Goal: Task Accomplishment & Management: Use online tool/utility

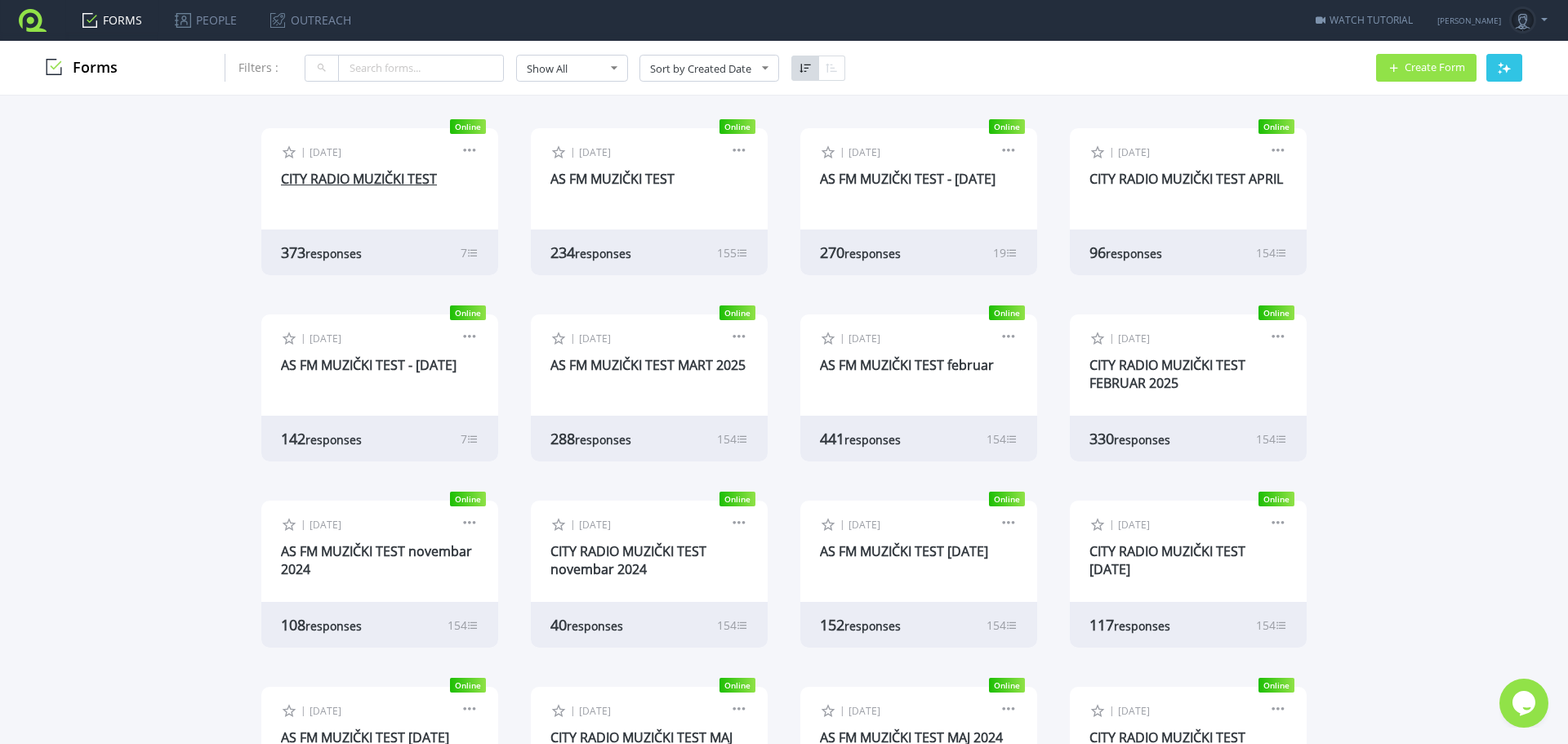
drag, startPoint x: 386, startPoint y: 186, endPoint x: 412, endPoint y: 204, distance: 31.6
click at [386, 186] on link "CITY RADIO MUZIČKI TEST" at bounding box center [359, 179] width 156 height 18
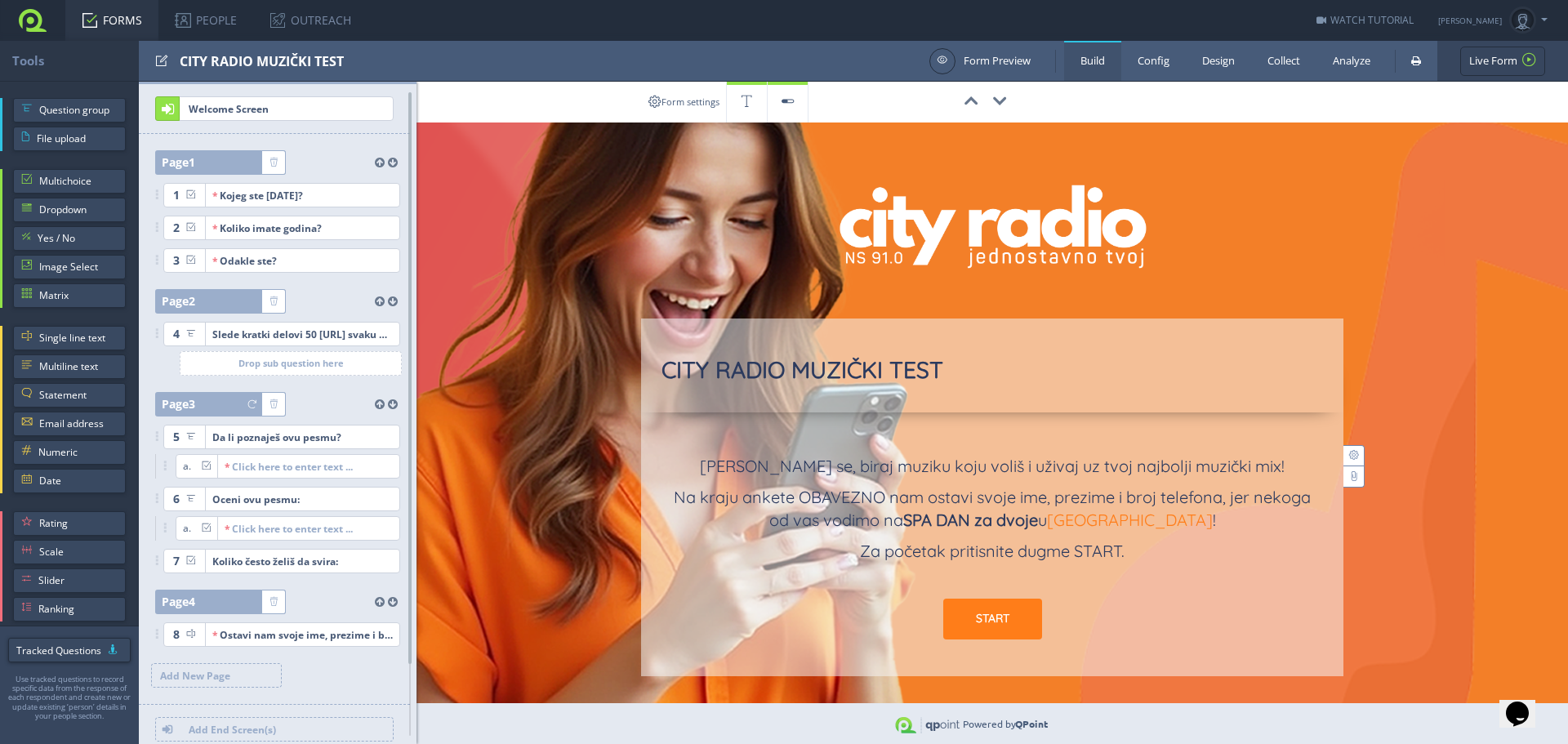
click at [341, 64] on div "CITY RADIO MUZIČKI TEST" at bounding box center [550, 60] width 742 height 40
click at [340, 61] on input "test" at bounding box center [261, 61] width 164 height 27
type input "CITY RADIO MUZIČKI TEST AVGUST"
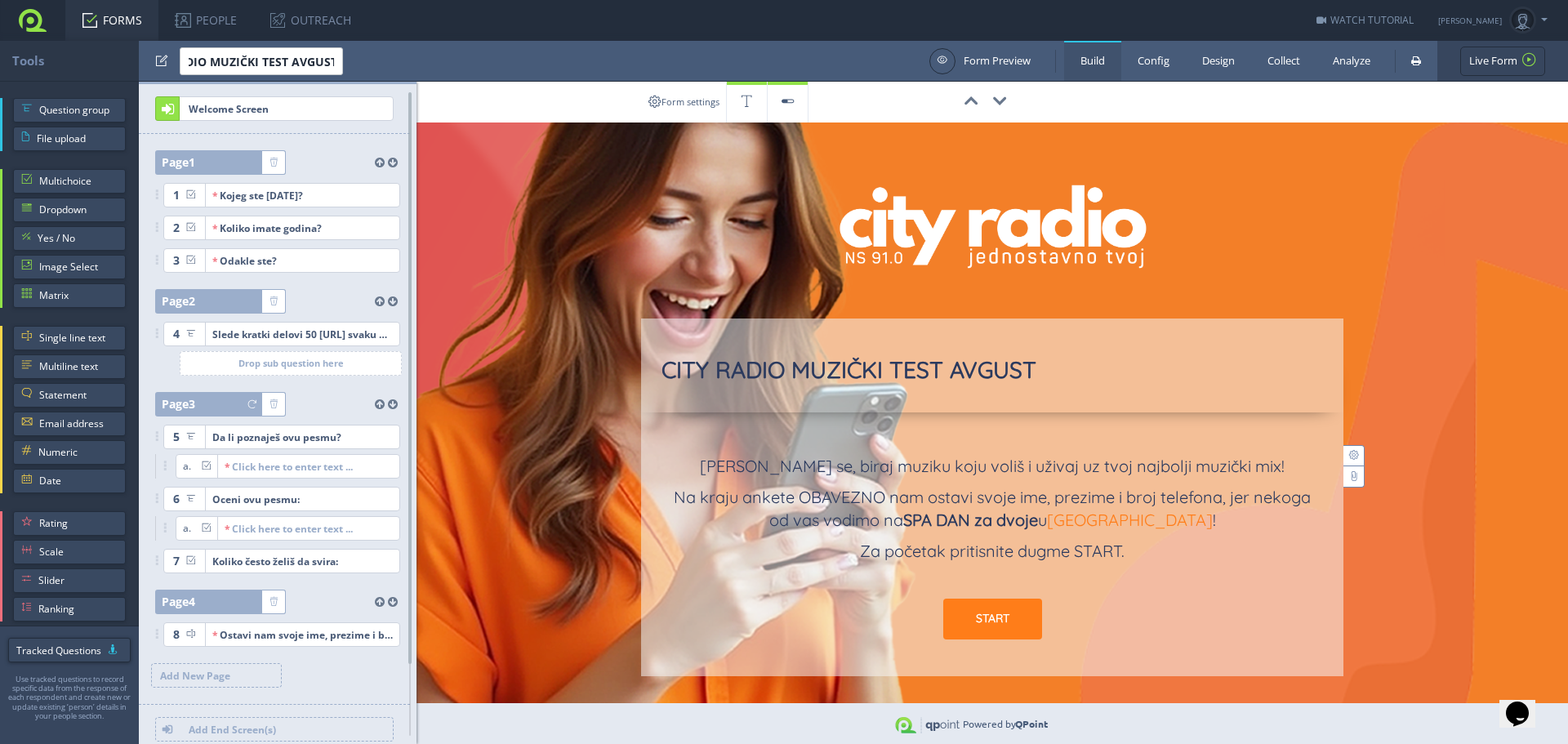
scroll to position [0, 0]
click at [366, 68] on div "CITY RADIO MUZIČKI TEST AVGUST" at bounding box center [550, 60] width 742 height 40
click at [367, 68] on div "CITY RADIO MUZIČKI TEST AVGUST" at bounding box center [550, 60] width 742 height 40
click at [336, 58] on input "test" at bounding box center [261, 61] width 164 height 27
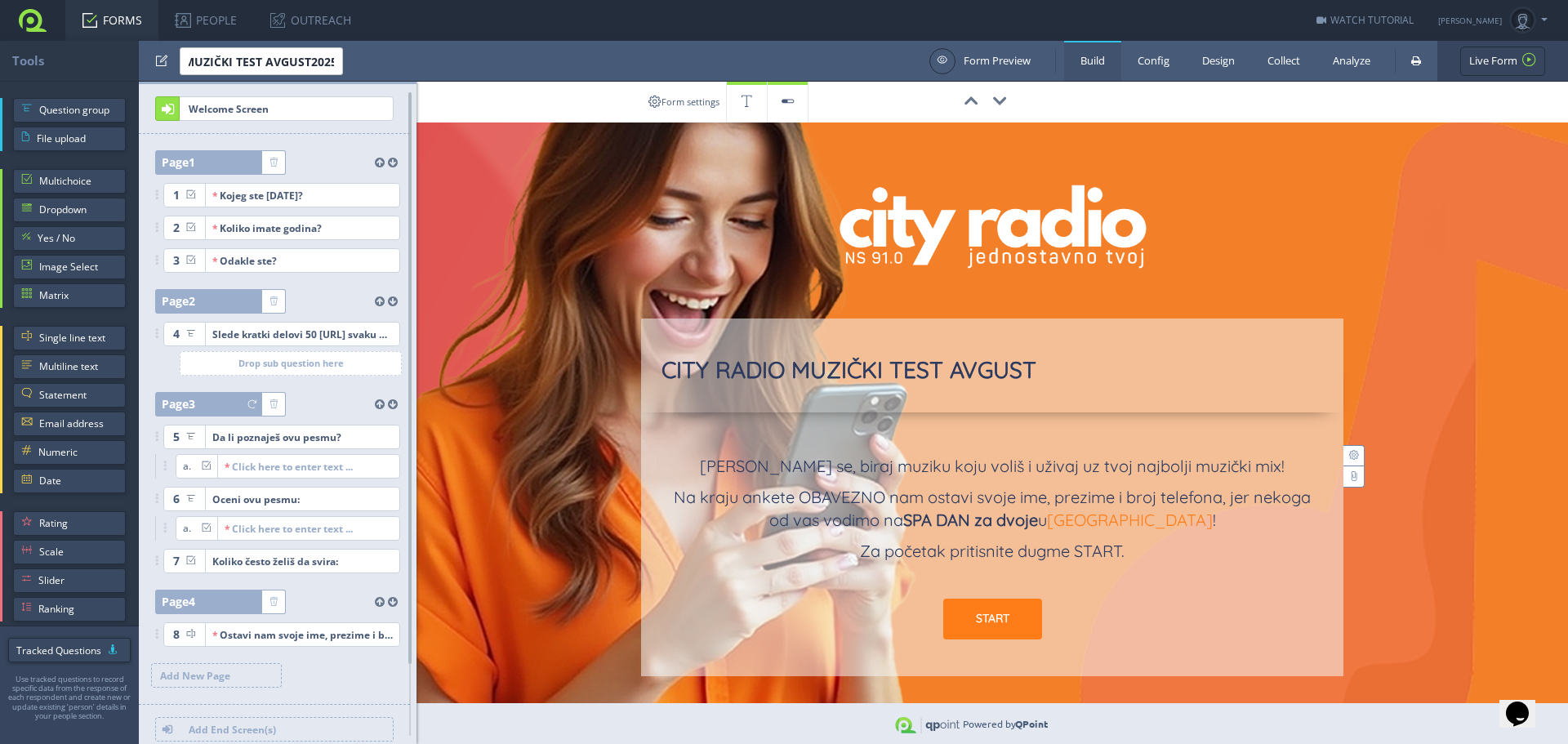
type input "CITY RADIO MUZIČKI TEST AVGUST2025"
click at [126, 16] on link "FORMS" at bounding box center [111, 20] width 93 height 41
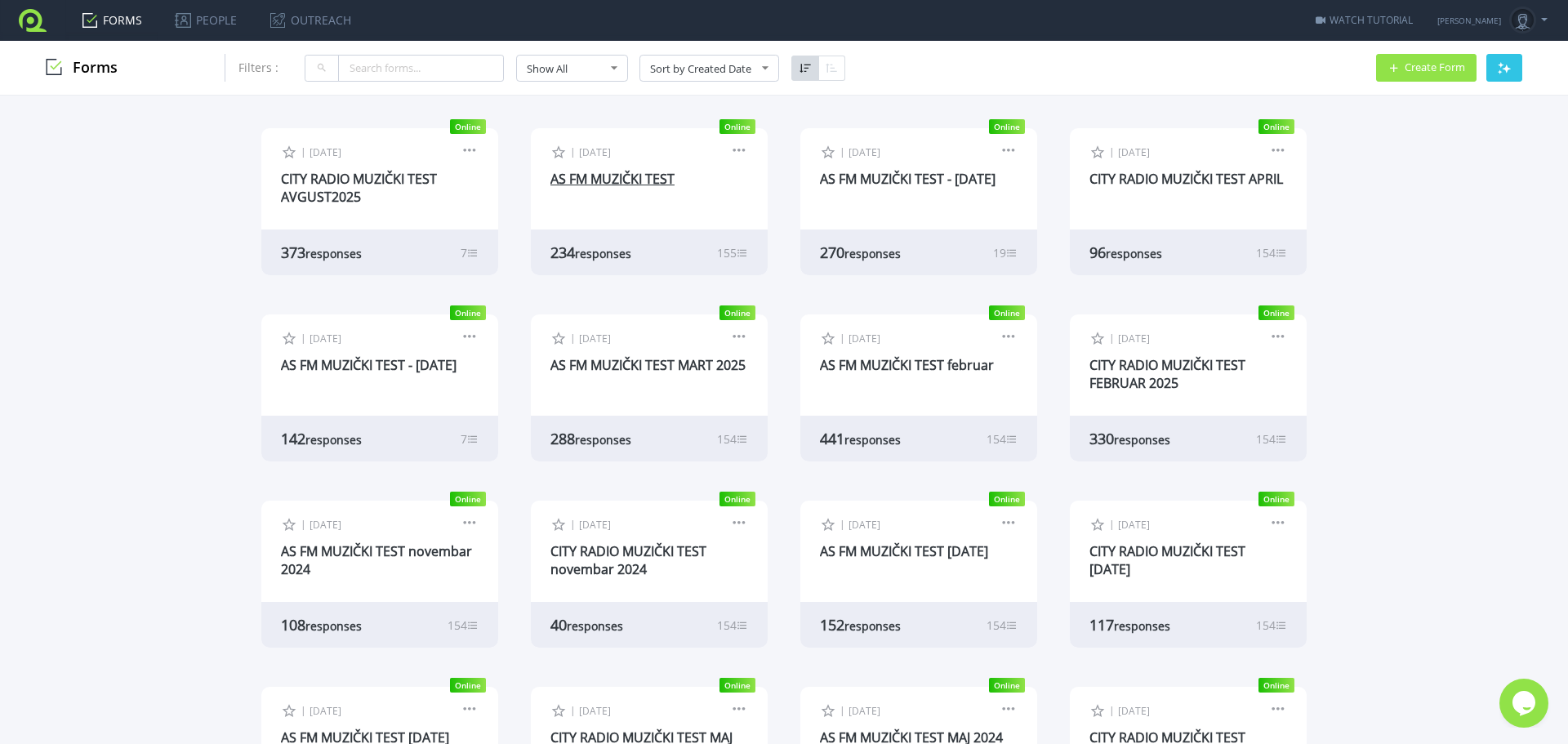
click at [594, 175] on link "AS FM MUZIČKI TEST" at bounding box center [612, 179] width 124 height 18
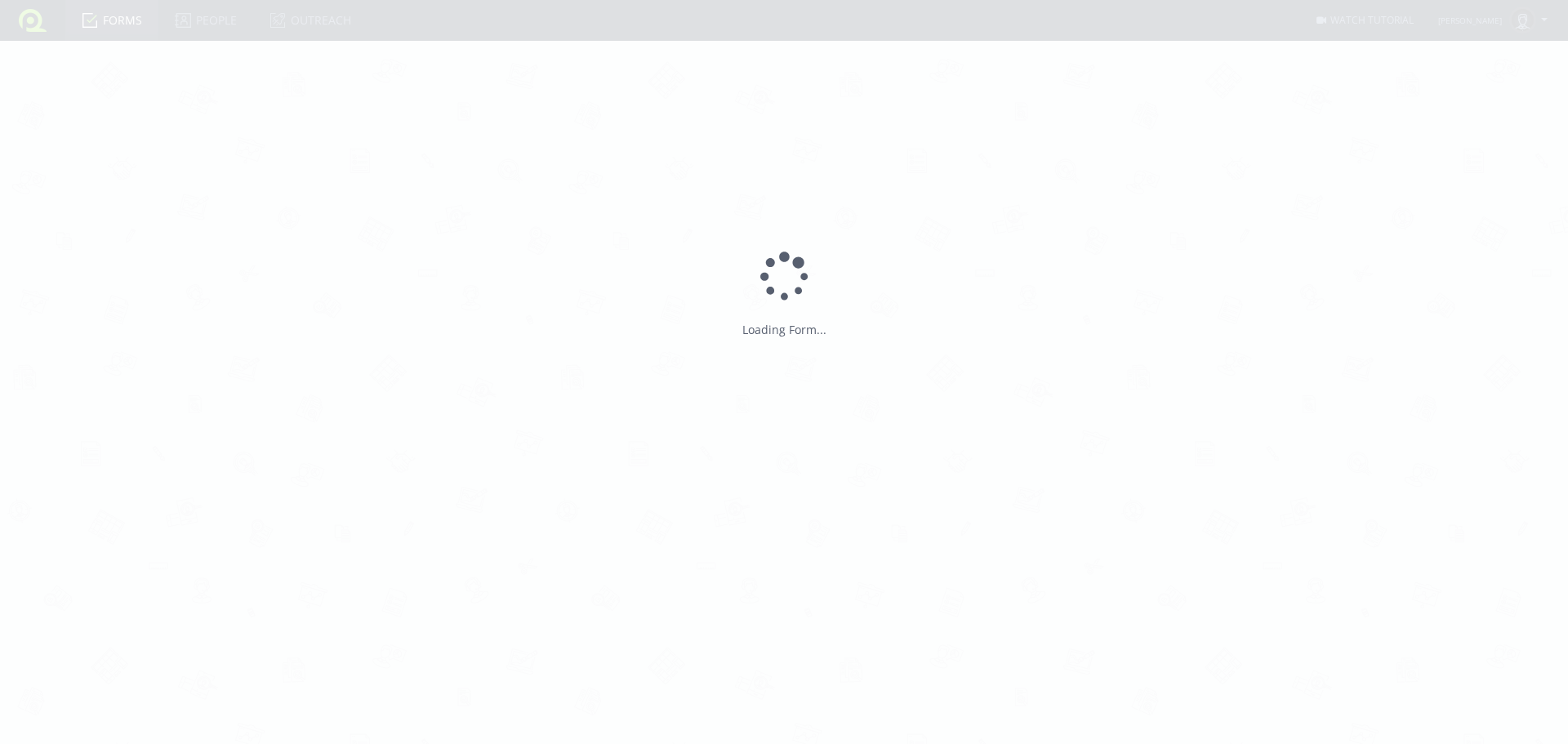
type input "AS FM MUZIČKI TEST"
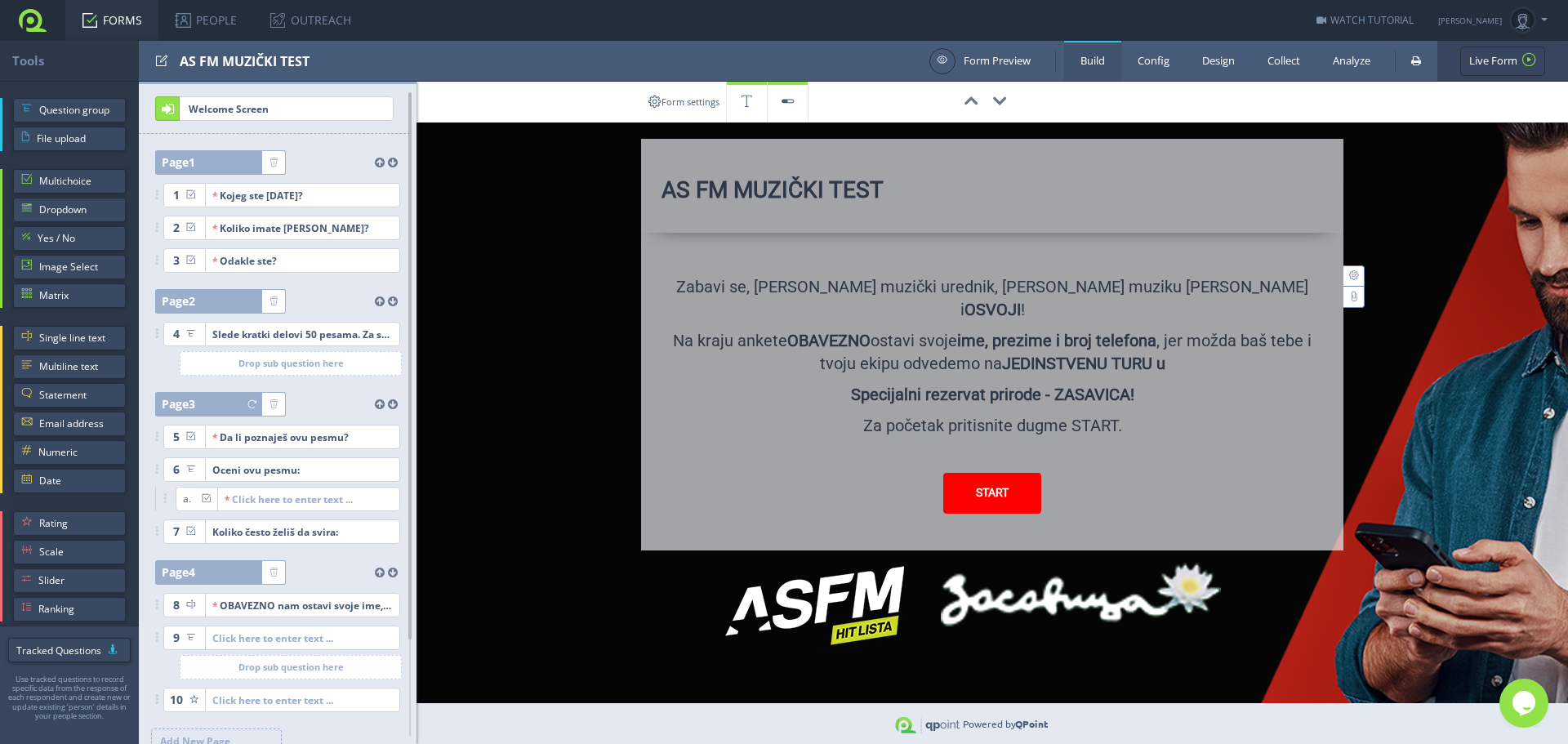
click at [304, 66] on div "AS FM MUZIČKI TEST" at bounding box center [550, 60] width 742 height 40
click at [315, 64] on input "test" at bounding box center [261, 61] width 164 height 27
type input "AS FM MUZIČKI TEST AVGUST2025"
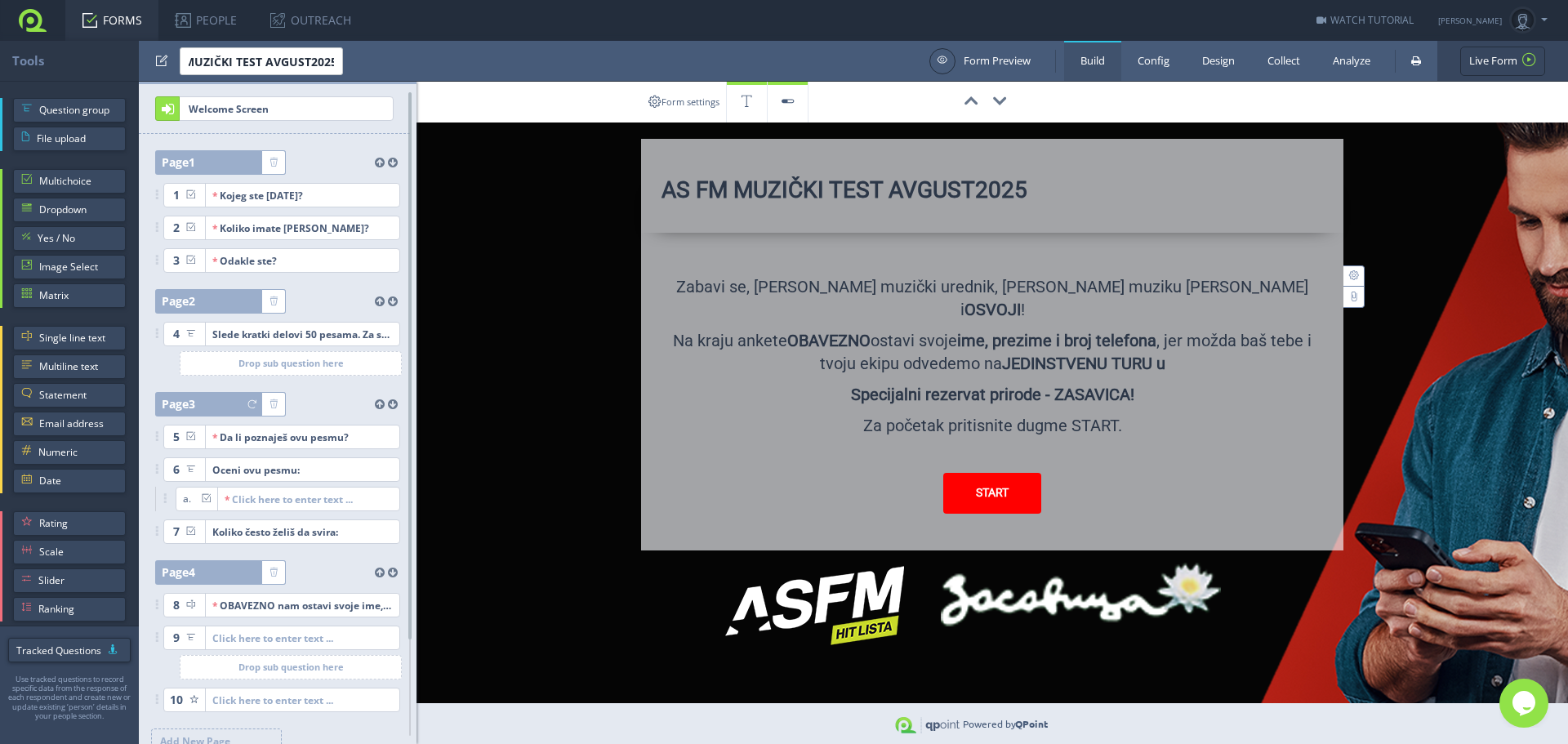
scroll to position [0, 0]
click at [109, 19] on link "FORMS" at bounding box center [111, 20] width 93 height 41
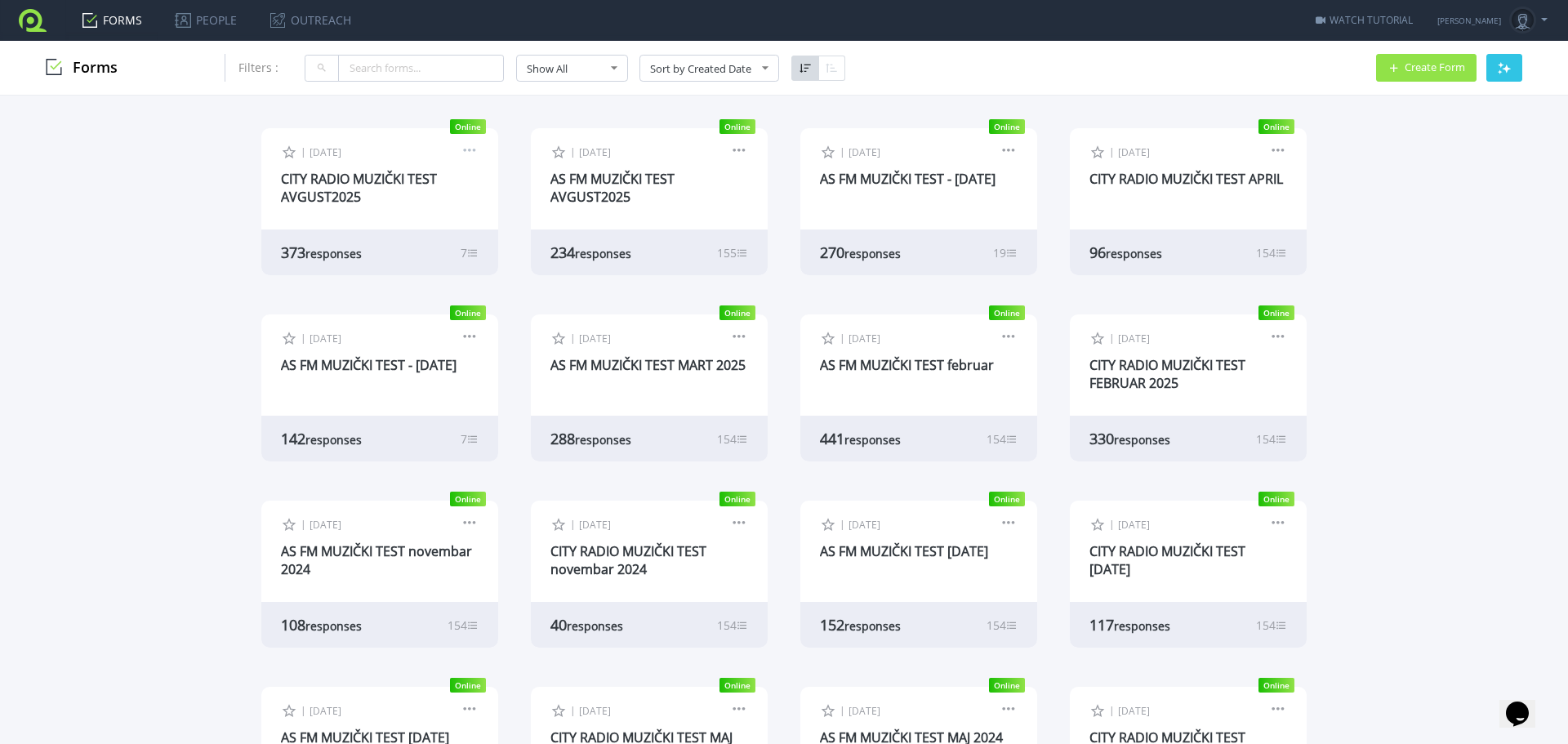
click at [461, 151] on link at bounding box center [470, 152] width 18 height 15
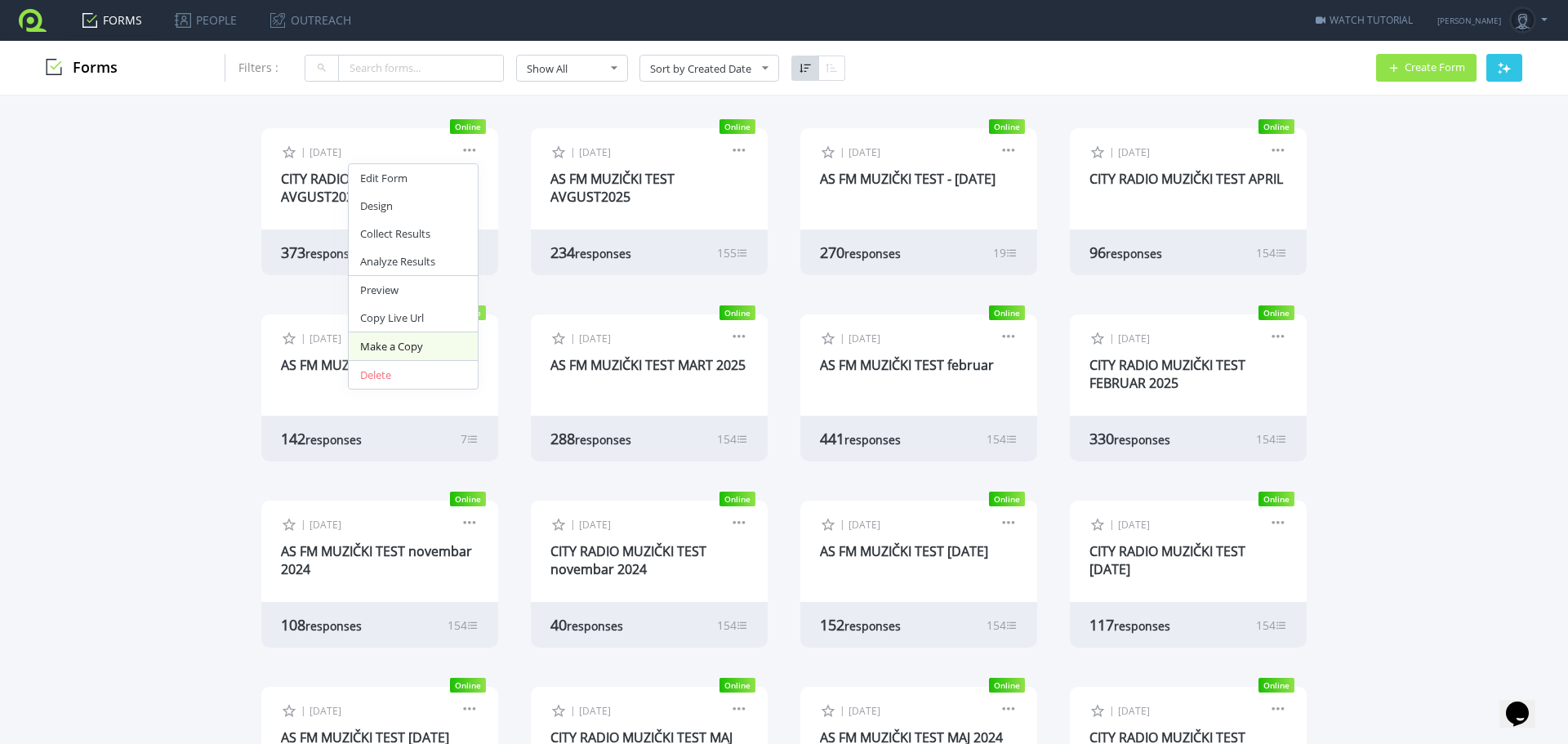
click at [407, 348] on link "Make a Copy" at bounding box center [413, 346] width 129 height 27
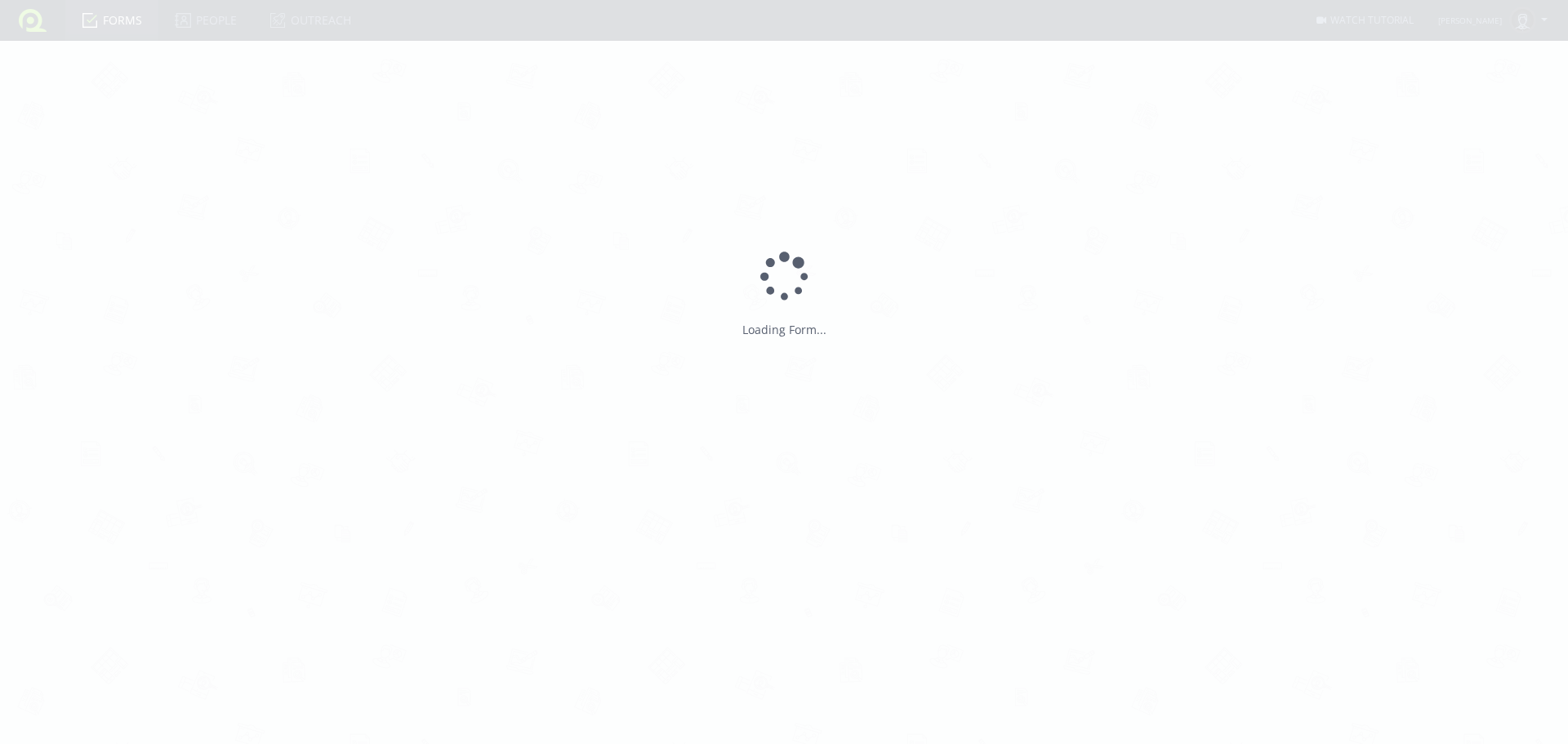
type input "Copy of CITY RADIO MUZICKI TEST AVGUST2025"
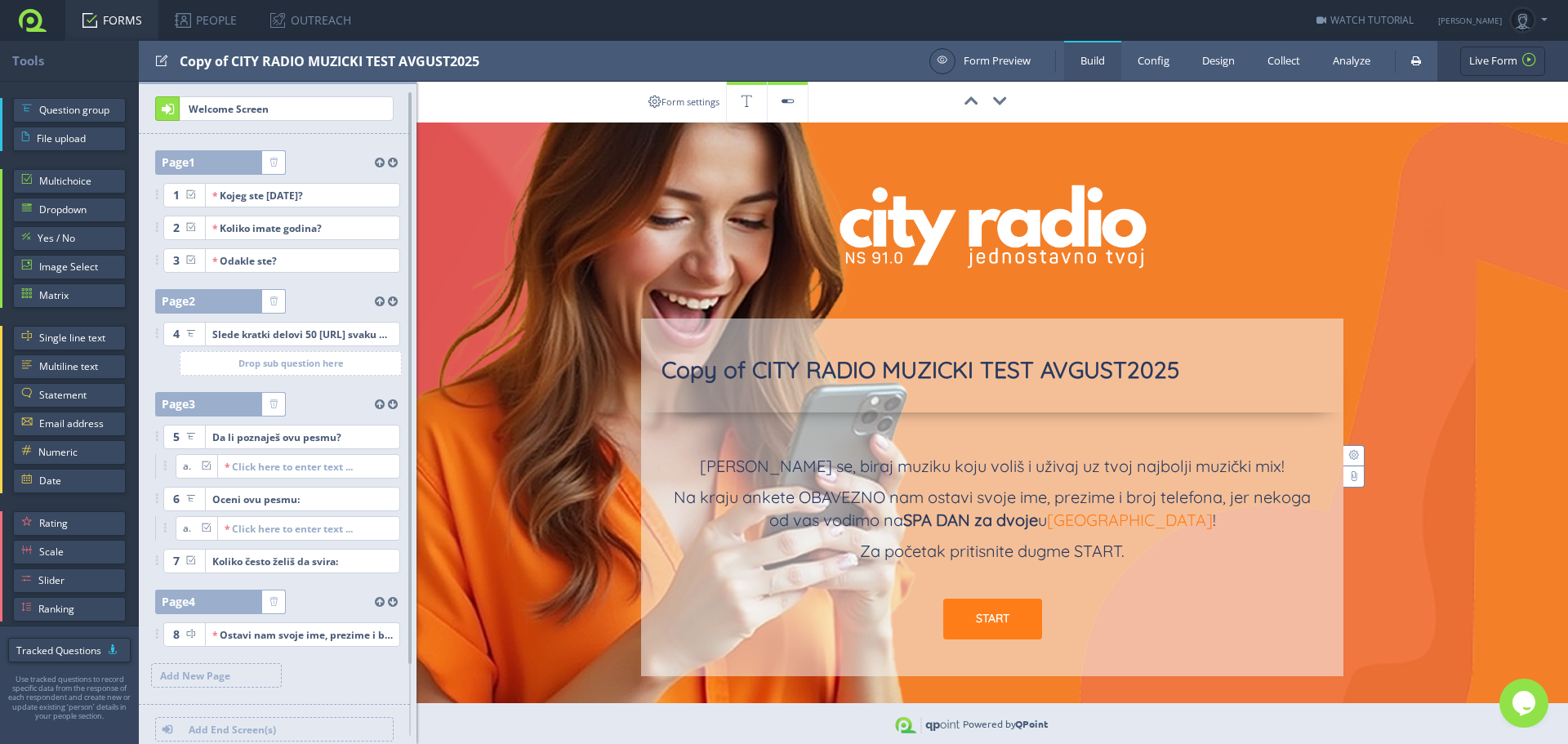
click at [336, 61] on div "Copy of CITY RADIO MUZICKI TEST AVGUST2025" at bounding box center [550, 60] width 742 height 40
click at [234, 63] on input "test" at bounding box center [261, 61] width 164 height 27
drag, startPoint x: 236, startPoint y: 61, endPoint x: 104, endPoint y: 69, distance: 132.2
click at [104, 69] on div "Tools Form Preview Build Config Design Collect Analyze Live Form Live Form" at bounding box center [784, 61] width 1568 height 41
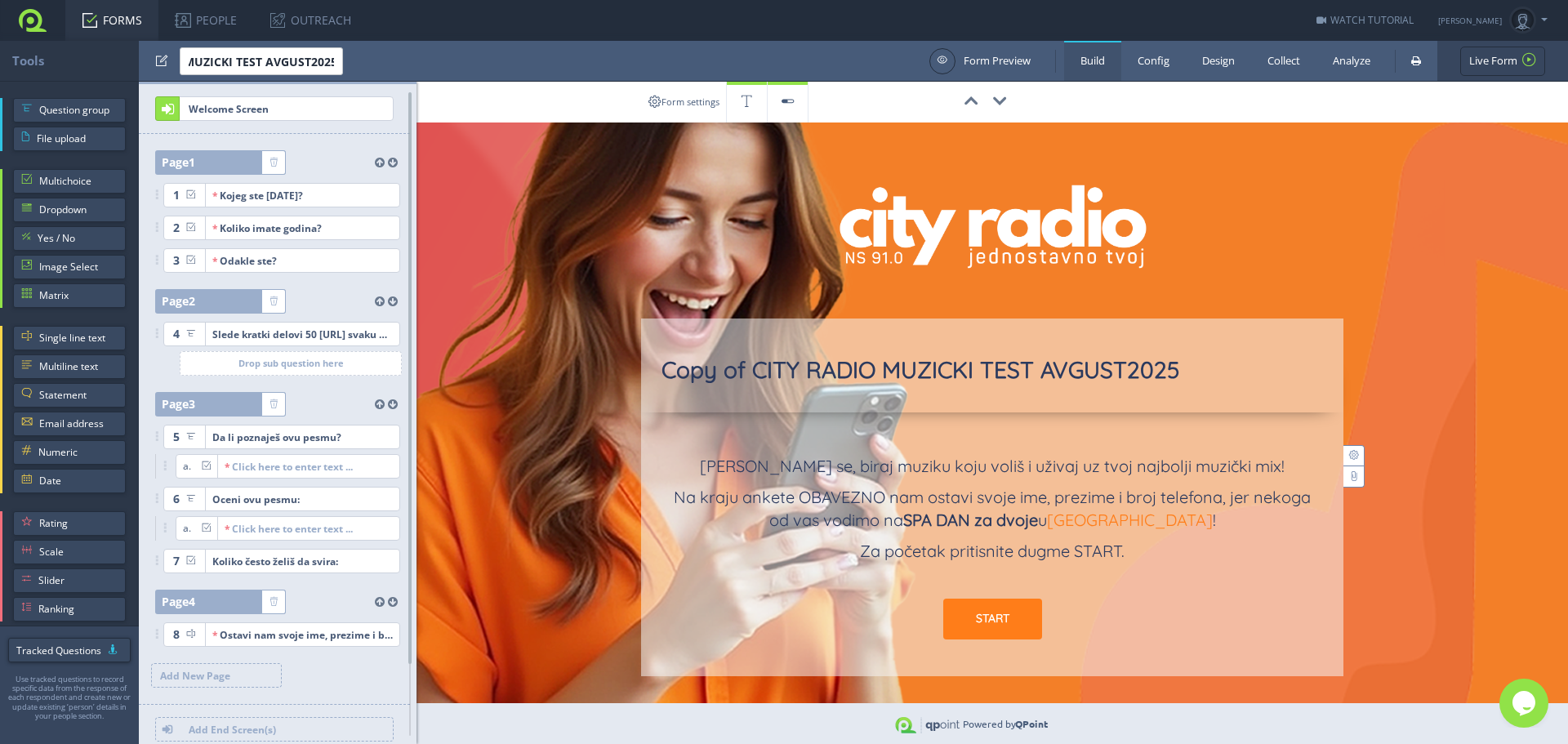
drag, startPoint x: 309, startPoint y: 63, endPoint x: 515, endPoint y: 66, distance: 206.0
click at [515, 66] on div at bounding box center [550, 60] width 742 height 40
click at [293, 60] on input "test" at bounding box center [261, 61] width 164 height 27
click at [292, 65] on input "test" at bounding box center [261, 61] width 164 height 27
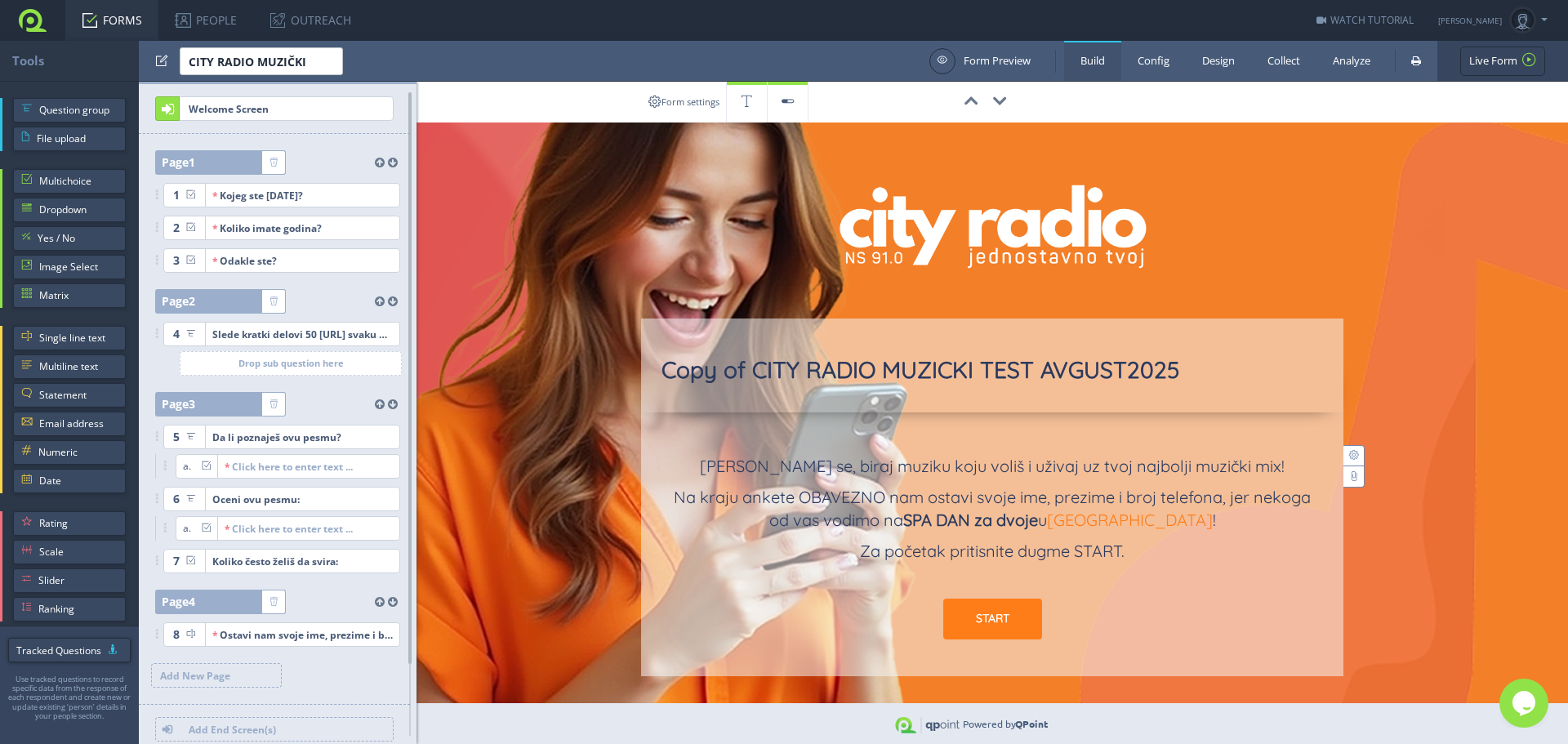
type input "CITY RADIO MUZIČKI"
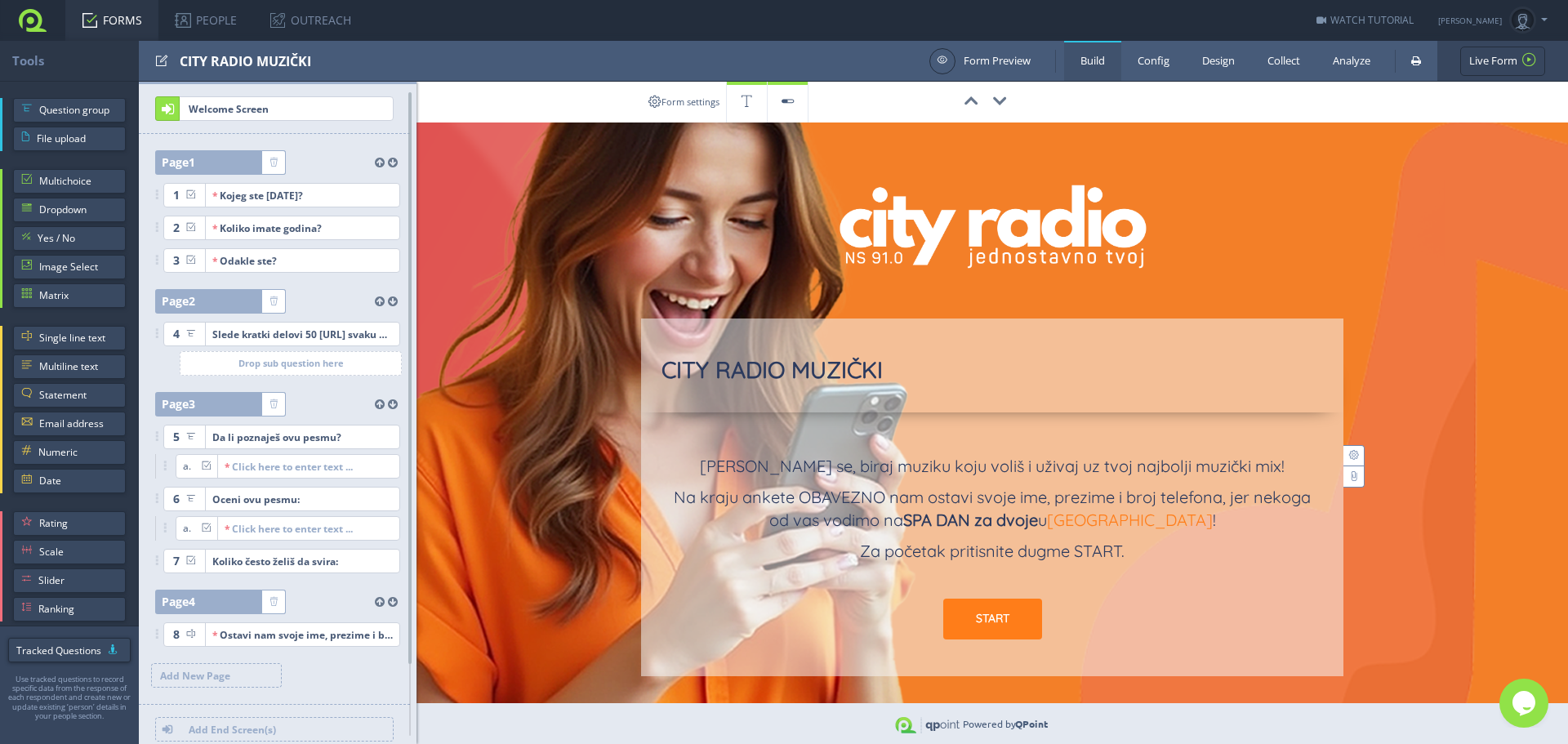
click at [313, 63] on div "CITY RADIO MUZIČKI" at bounding box center [550, 60] width 742 height 40
click at [324, 62] on input "test" at bounding box center [261, 61] width 164 height 27
type input "CITY RADIO MUZIČKI TEST"
click at [473, 58] on div at bounding box center [550, 60] width 742 height 40
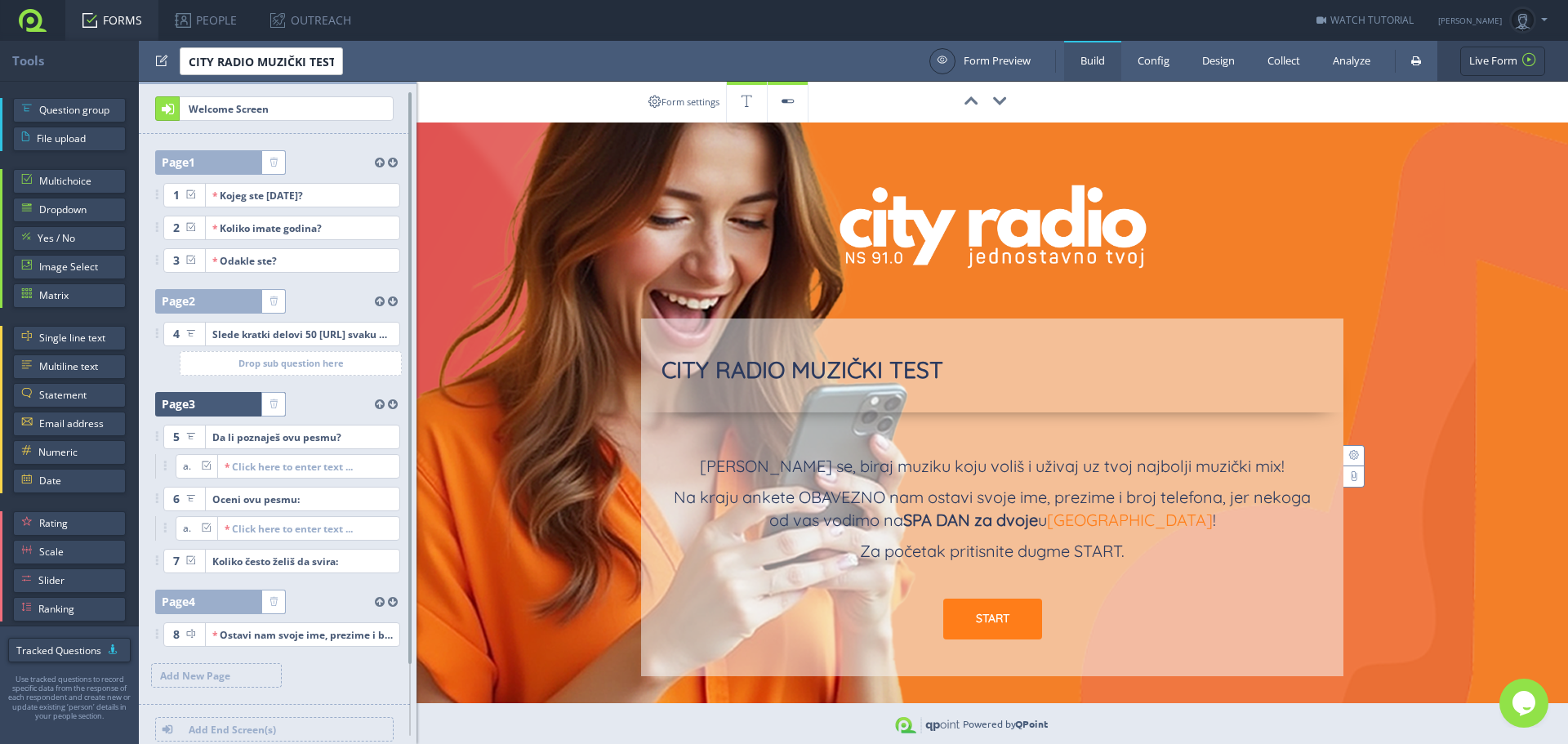
click at [193, 409] on span "3" at bounding box center [191, 404] width 6 height 16
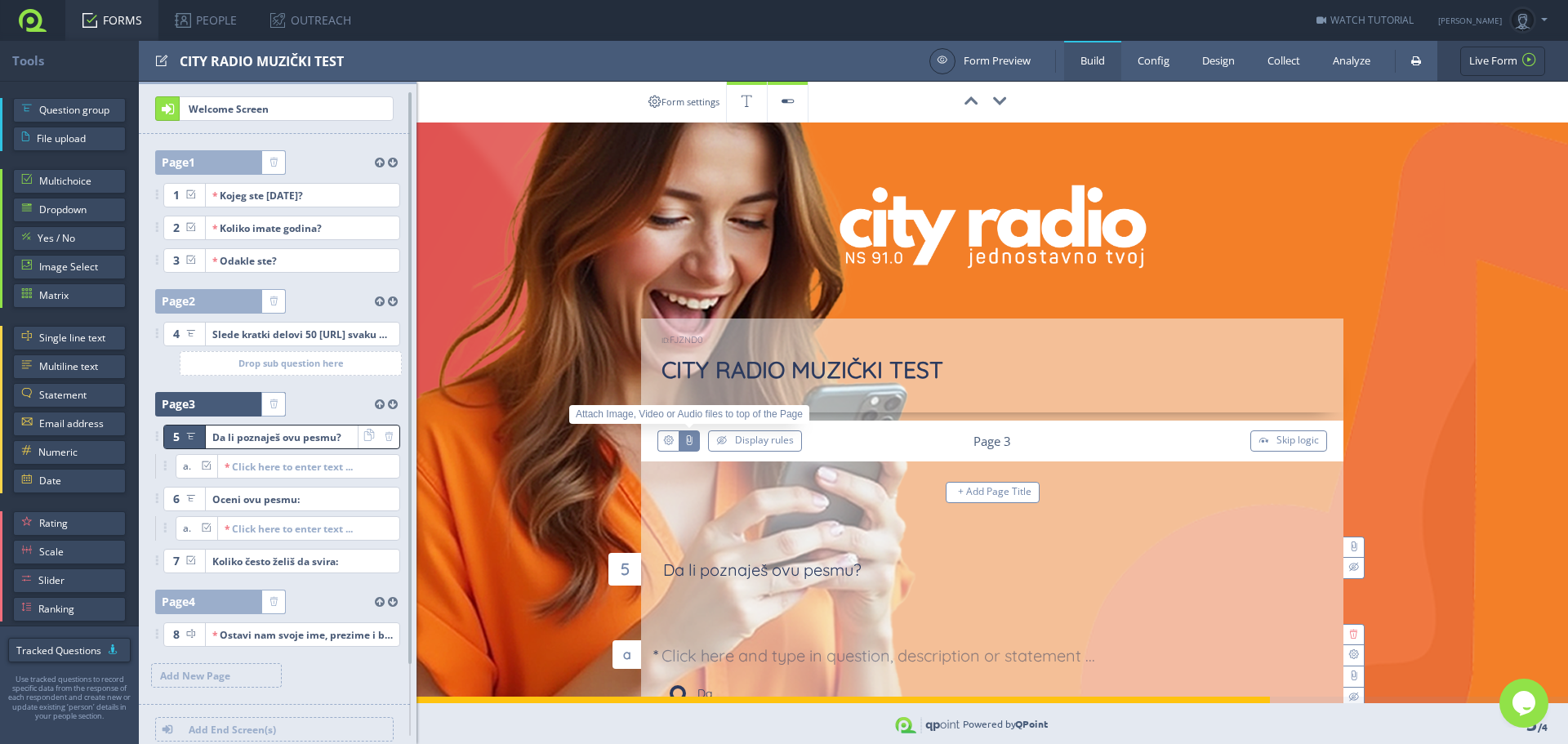
click at [686, 439] on icon "button" at bounding box center [688, 441] width 6 height 16
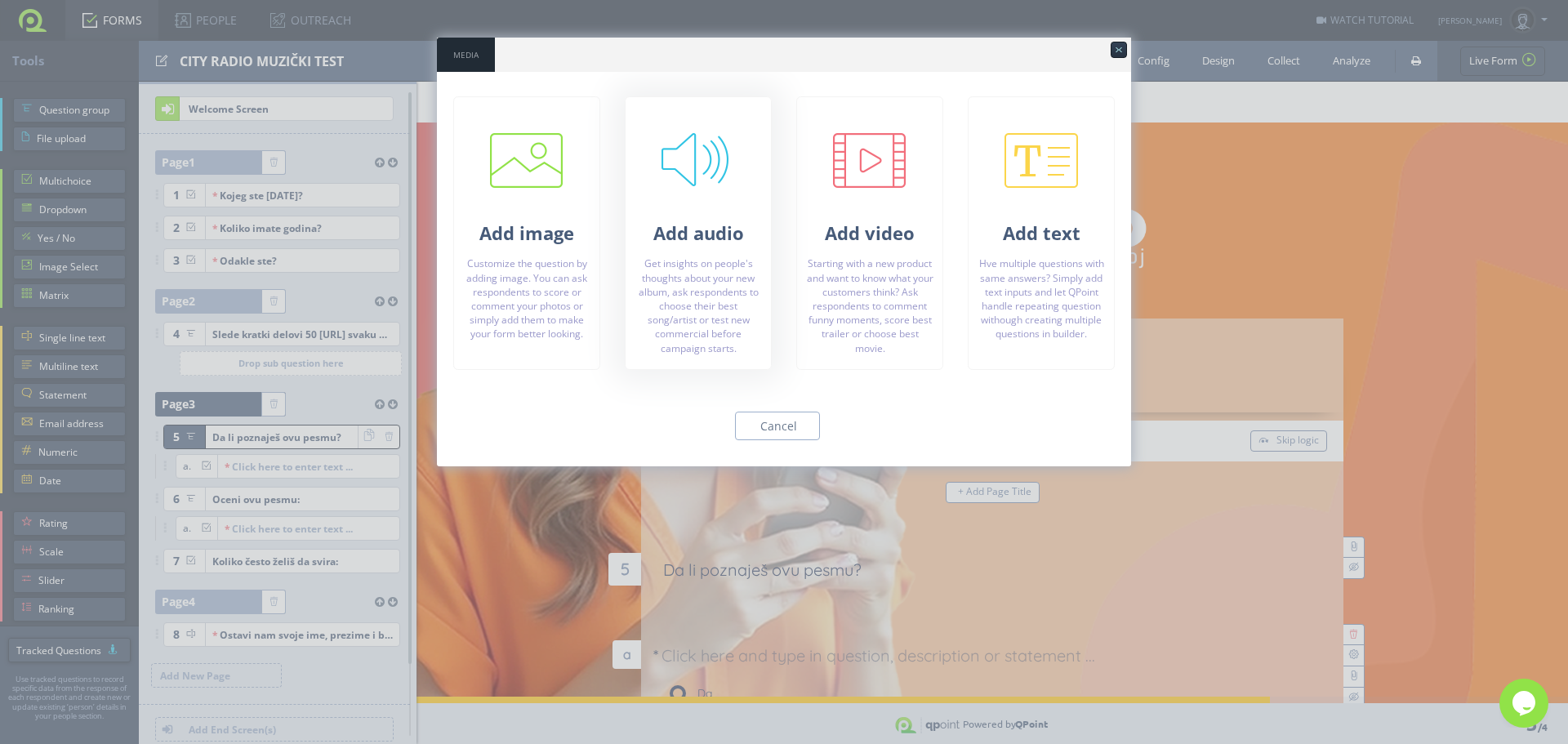
click at [675, 176] on link at bounding box center [698, 169] width 73 height 73
type input "C:\fakepath\ALEKSANDRA RADOVIC - NE ZAKLINJEM SE NA LJUBAV.MP3"
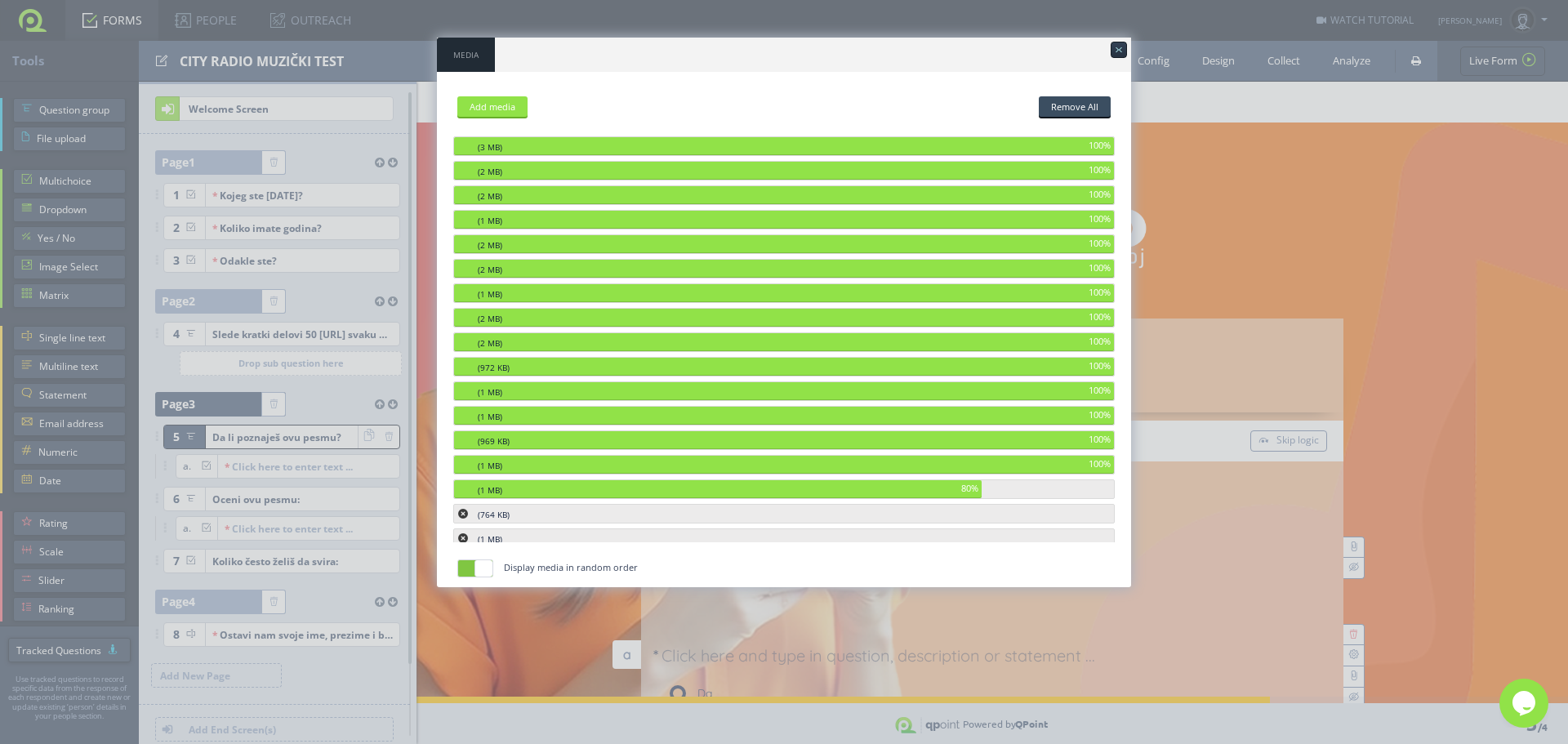
scroll to position [816, 0]
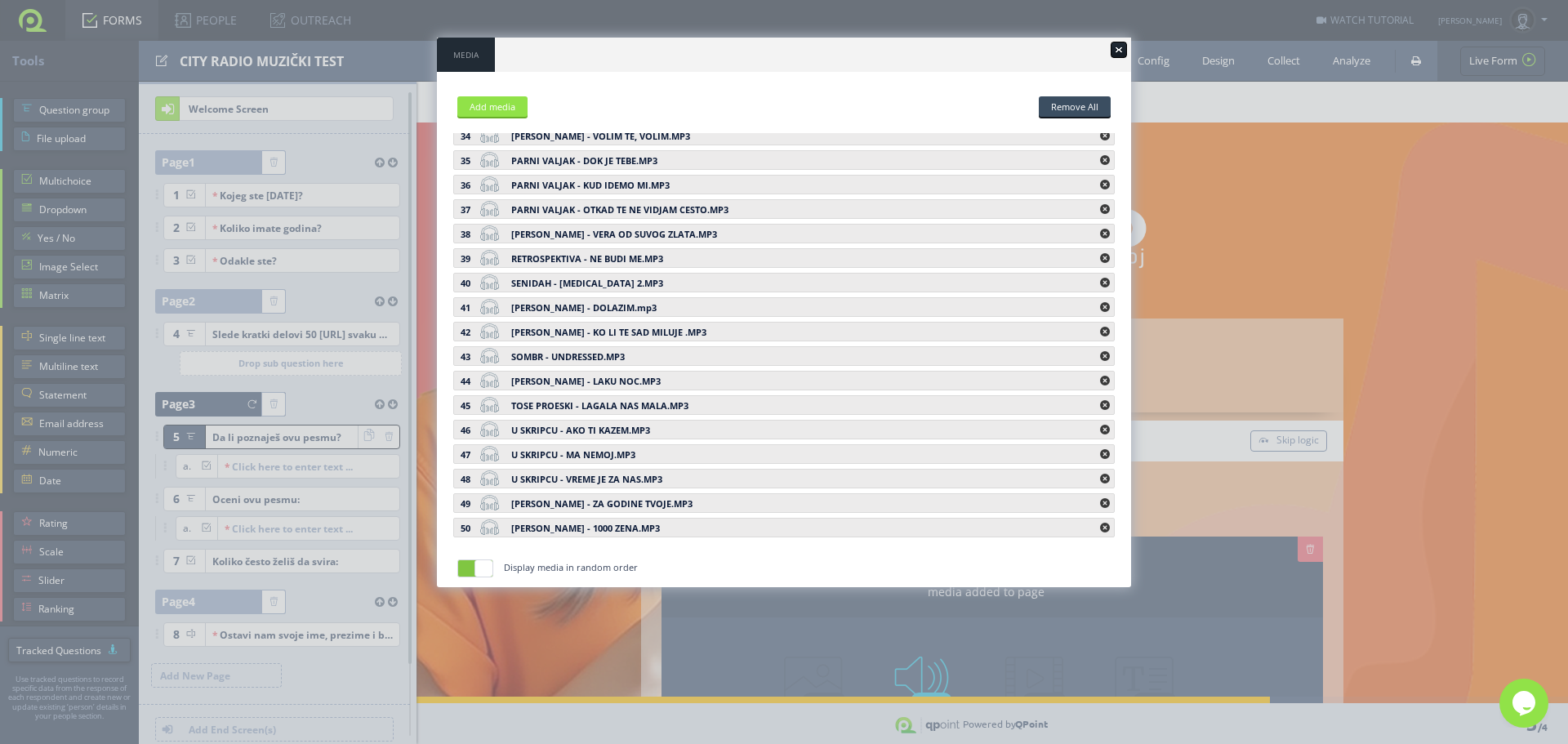
click at [1120, 48] on div at bounding box center [1118, 50] width 16 height 16
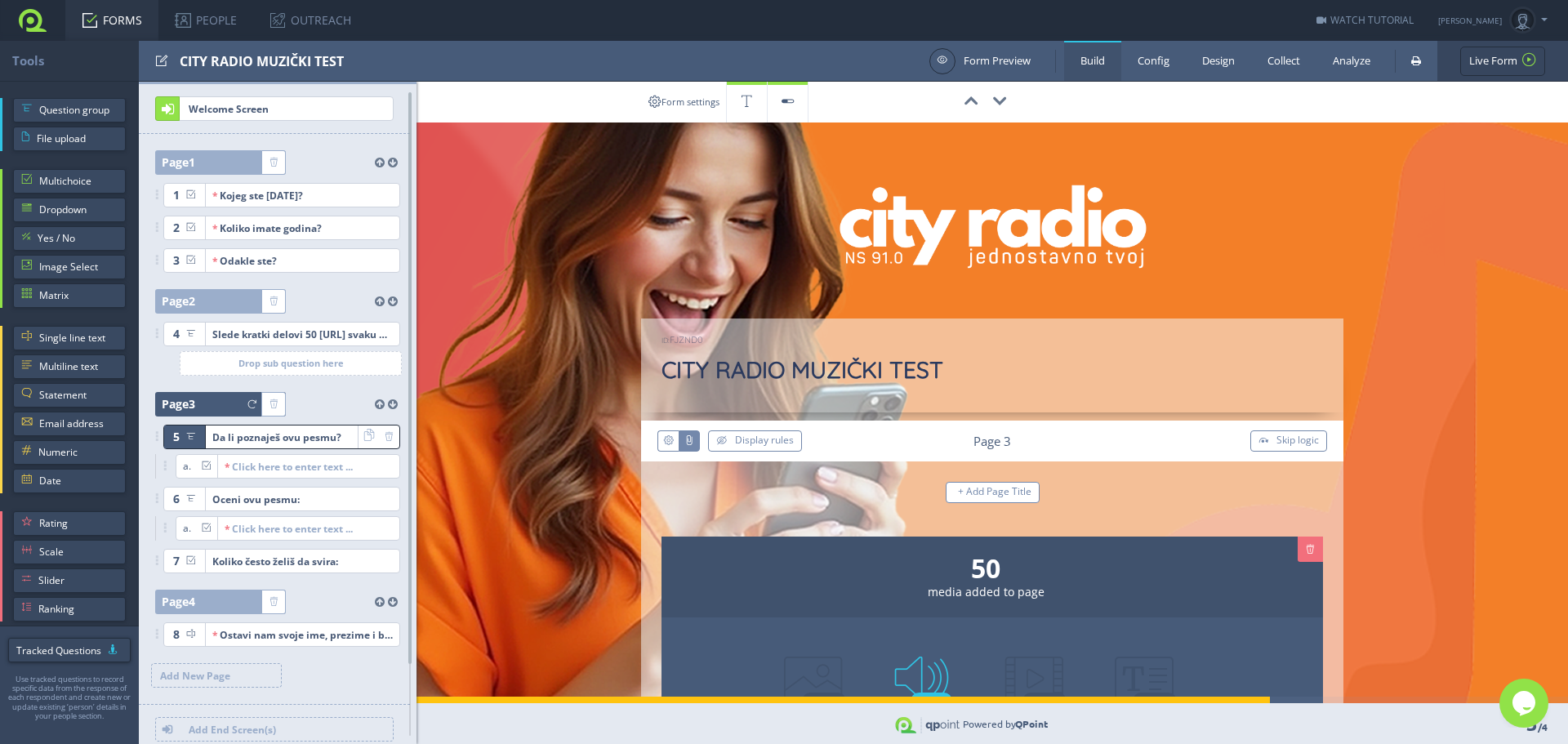
drag, startPoint x: 111, startPoint y: 23, endPoint x: 151, endPoint y: 42, distance: 44.3
click at [111, 23] on link "FORMS" at bounding box center [111, 20] width 93 height 41
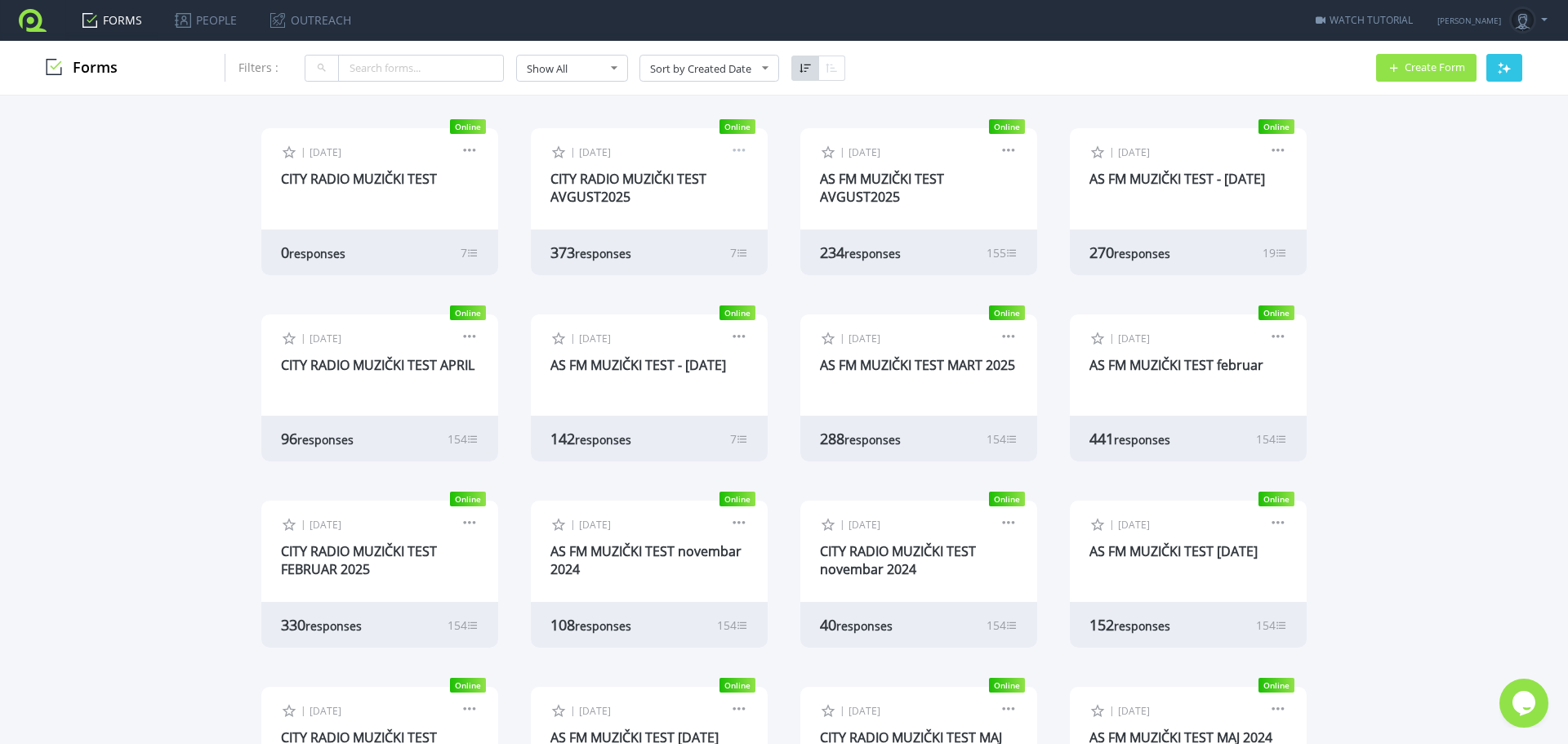
click at [730, 154] on link at bounding box center [739, 152] width 18 height 15
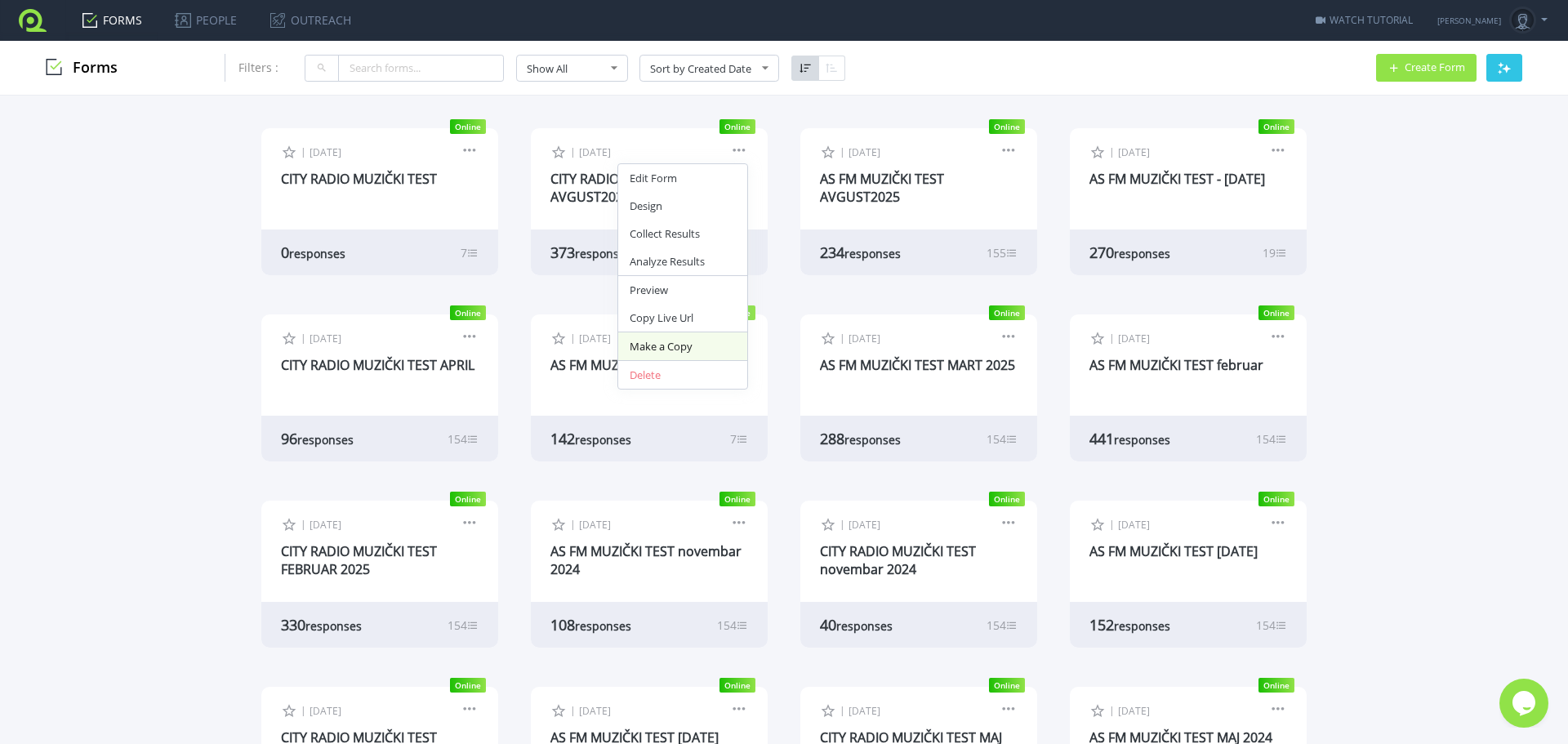
click at [683, 346] on link "Make a Copy" at bounding box center [683, 346] width 129 height 27
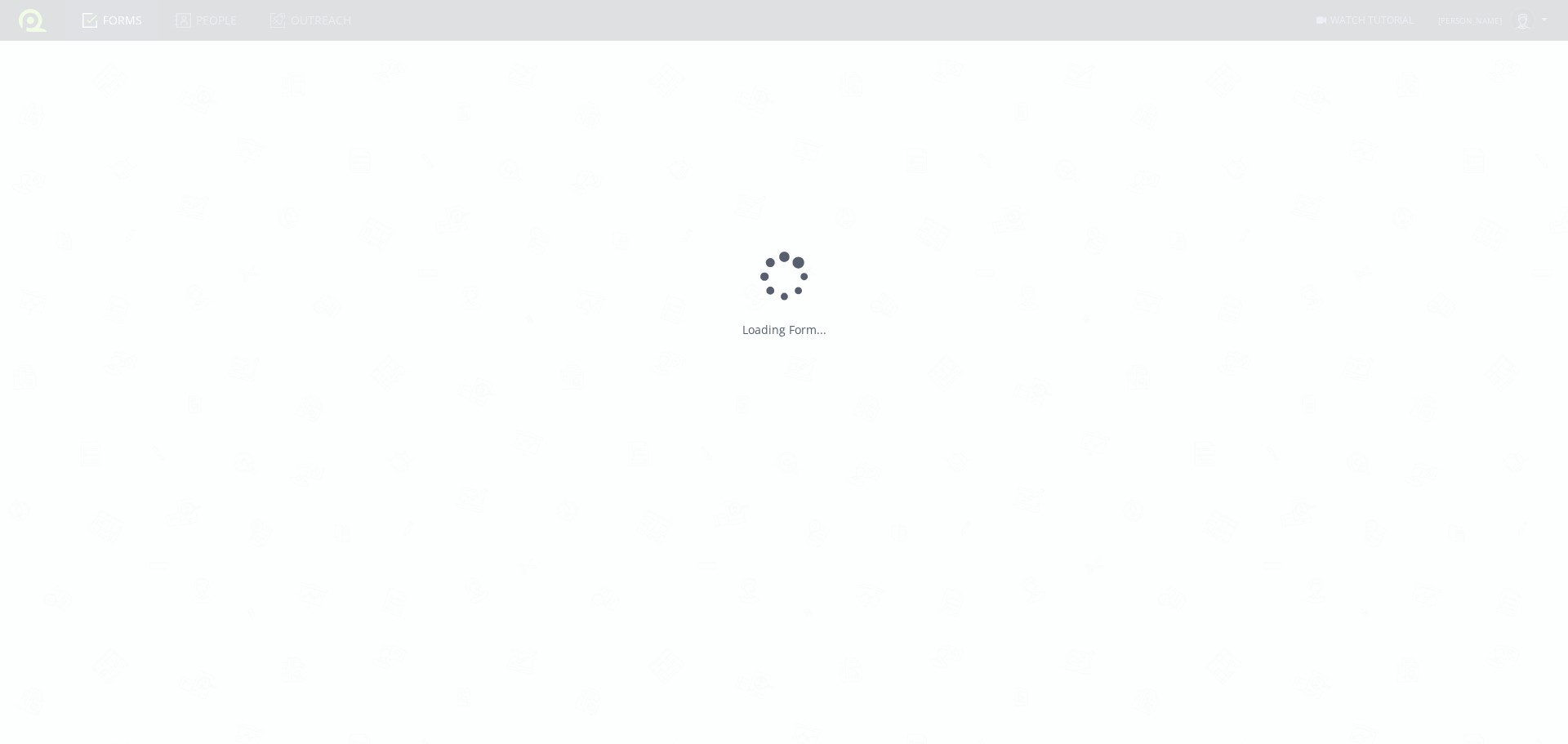
type input "Copy of CITY RADIO MUZICKI TEST AVGUST2025"
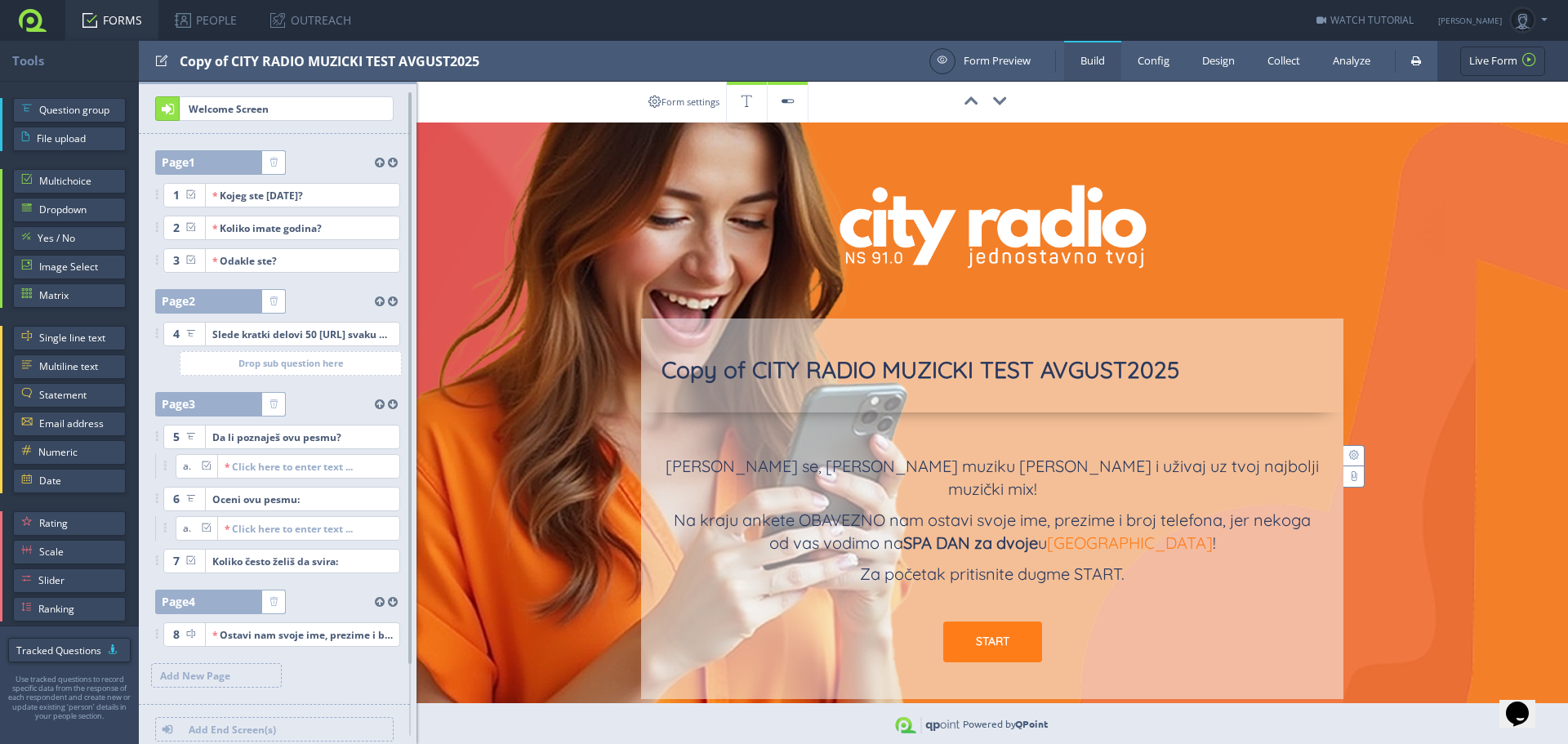
click at [397, 64] on div "Copy of CITY RADIO MUZICKI TEST AVGUST2025" at bounding box center [550, 60] width 742 height 40
click at [235, 58] on input "test" at bounding box center [261, 61] width 164 height 27
click at [122, 21] on link "FORMS" at bounding box center [111, 20] width 93 height 41
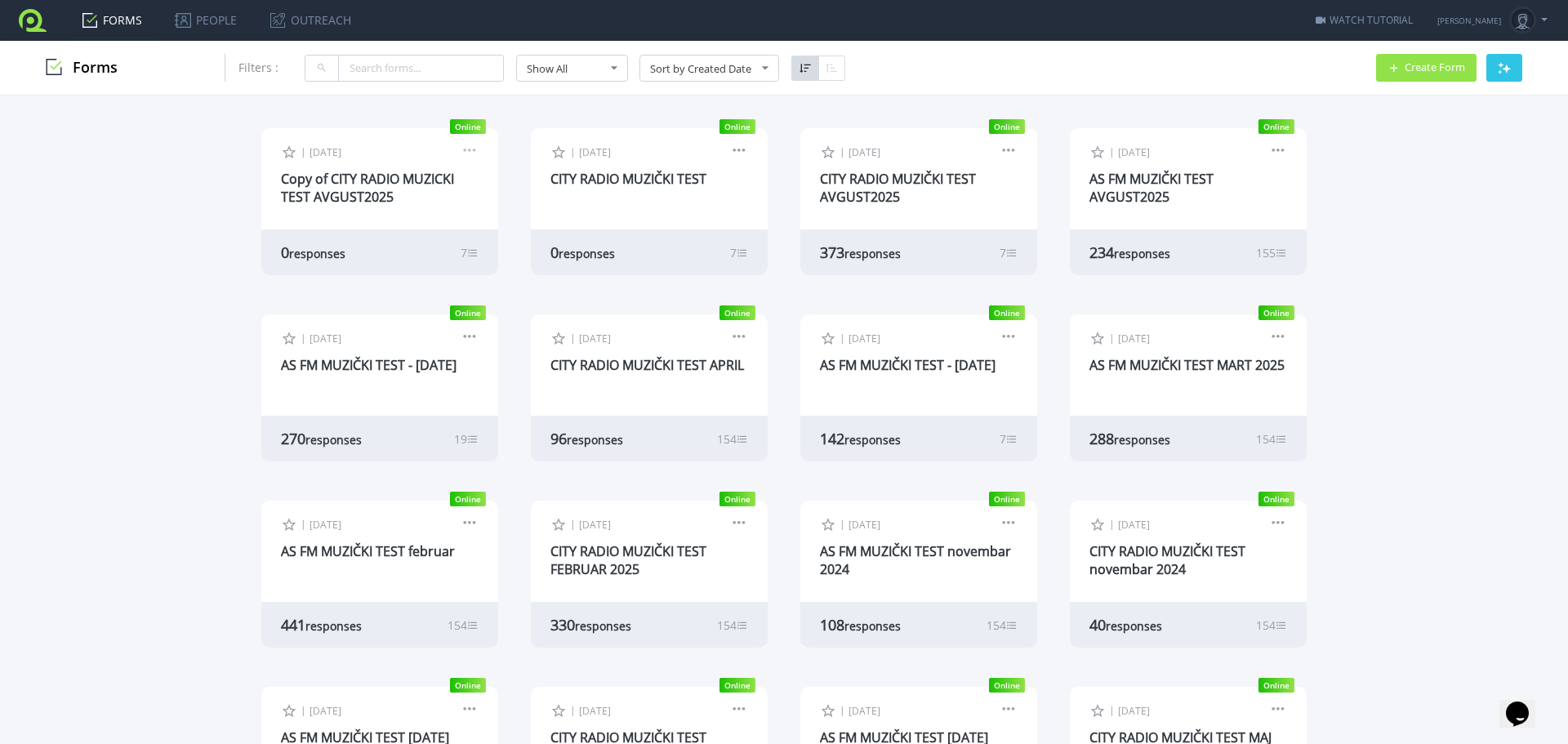
click at [464, 150] on link at bounding box center [470, 152] width 18 height 15
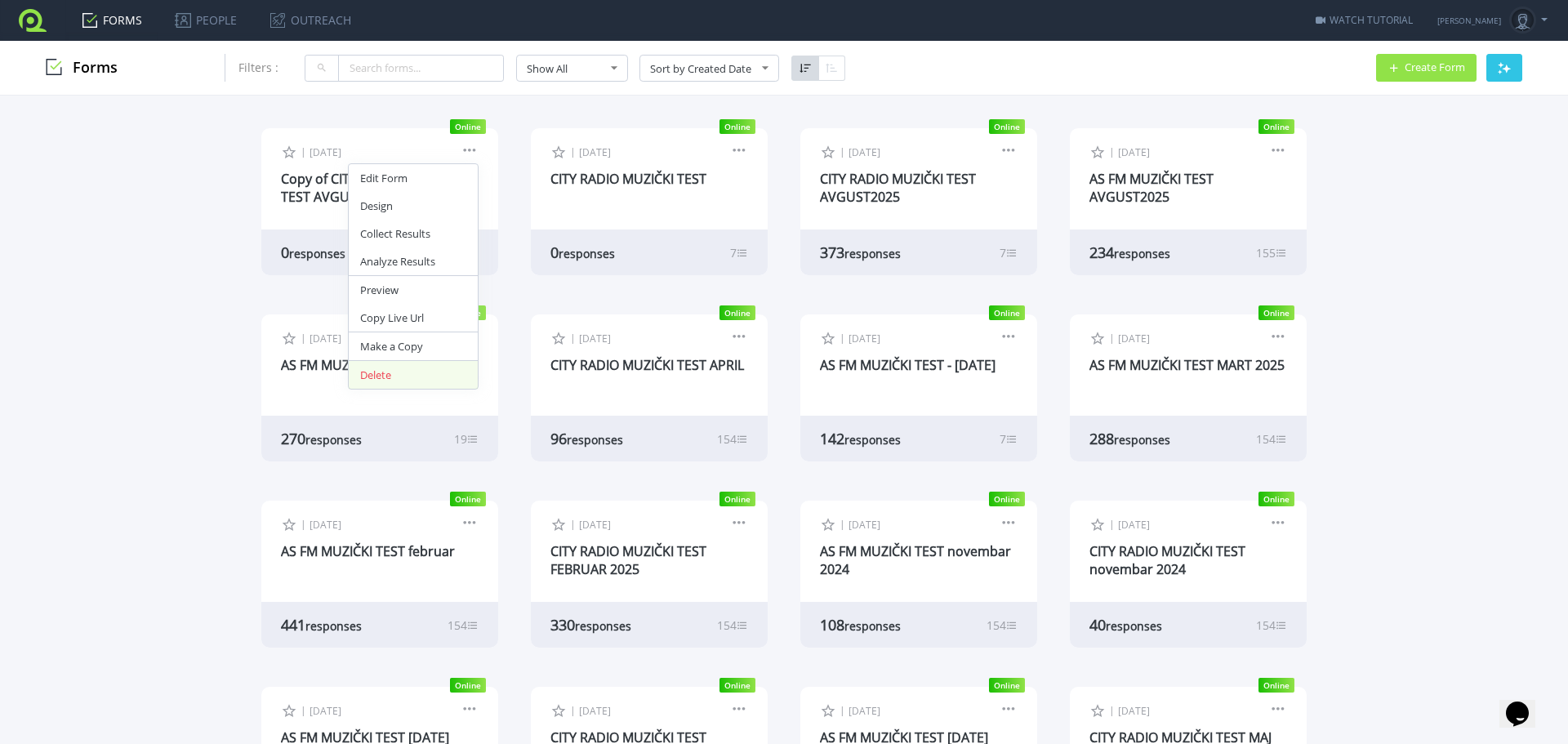
click at [408, 370] on link "Delete" at bounding box center [413, 374] width 129 height 27
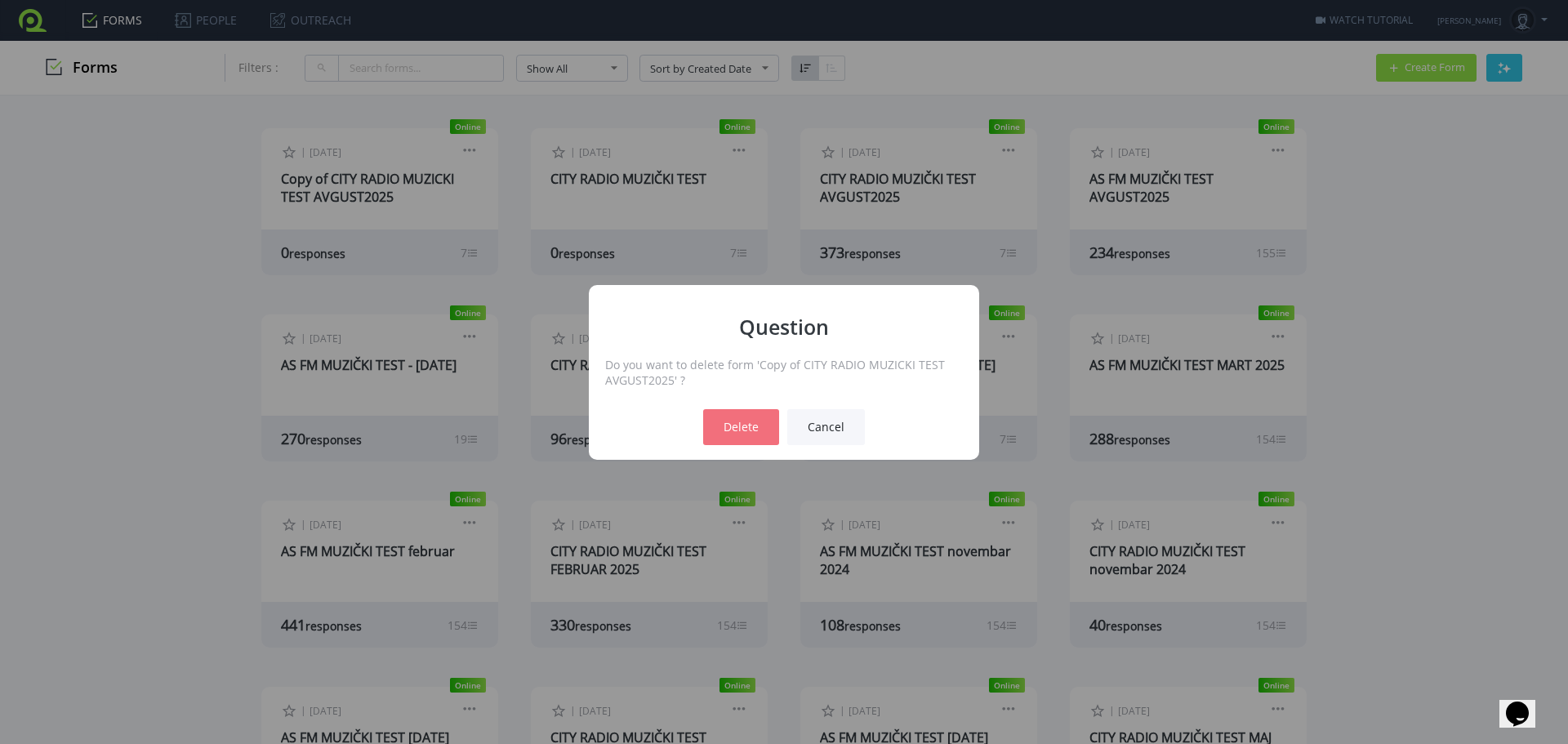
click at [724, 430] on button "Delete" at bounding box center [742, 426] width 76 height 36
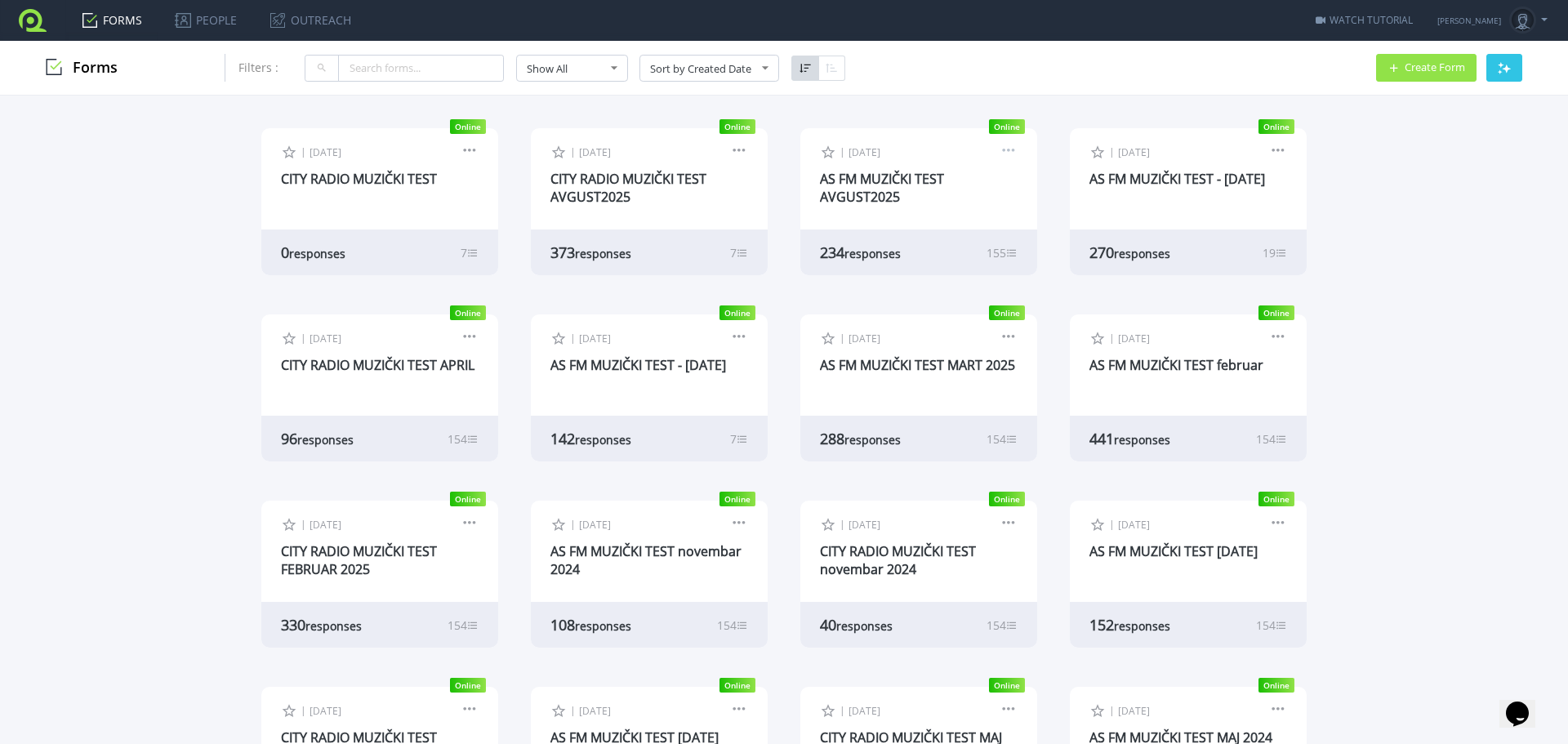
click at [1008, 153] on link at bounding box center [1009, 152] width 18 height 15
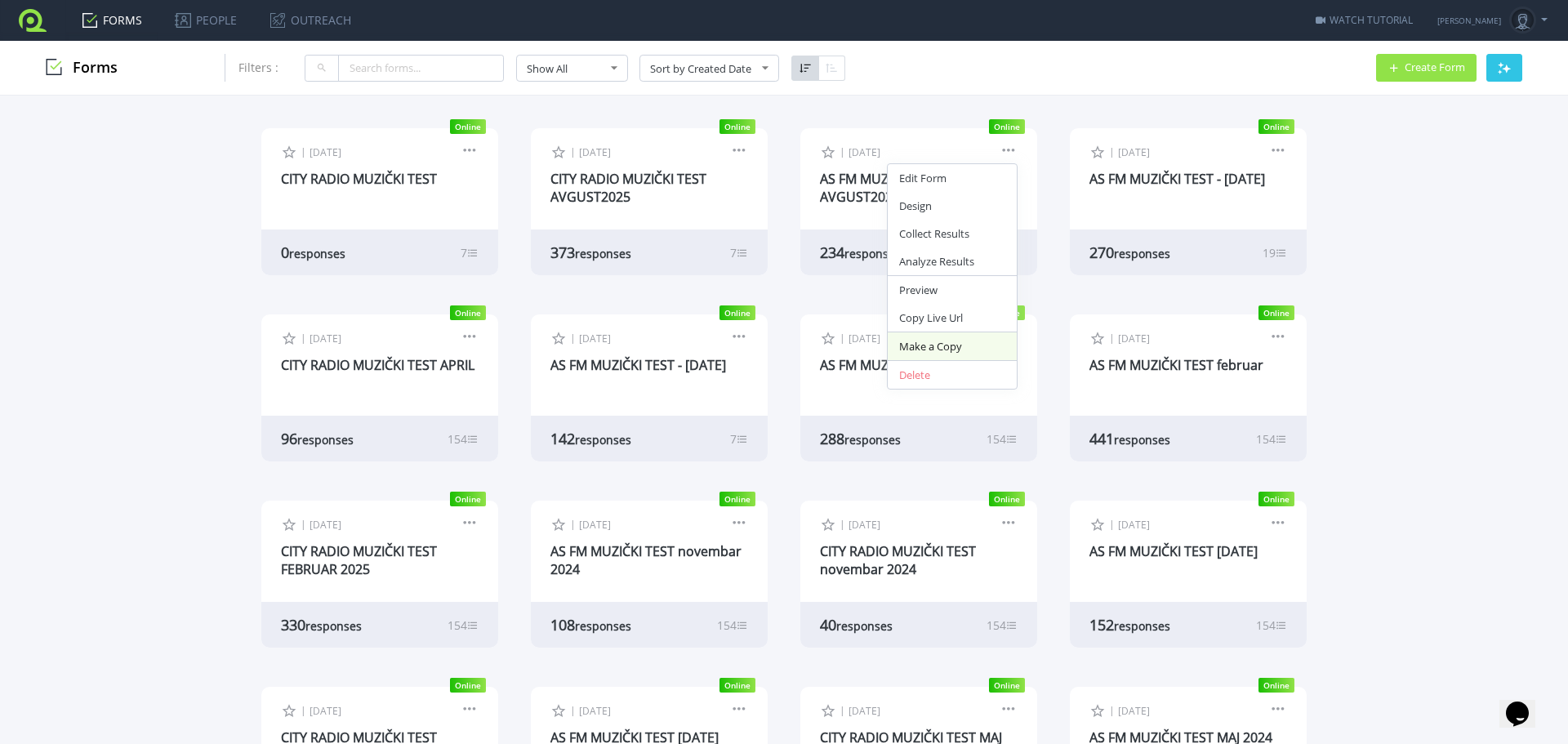
click at [950, 346] on link "Make a Copy" at bounding box center [952, 346] width 129 height 27
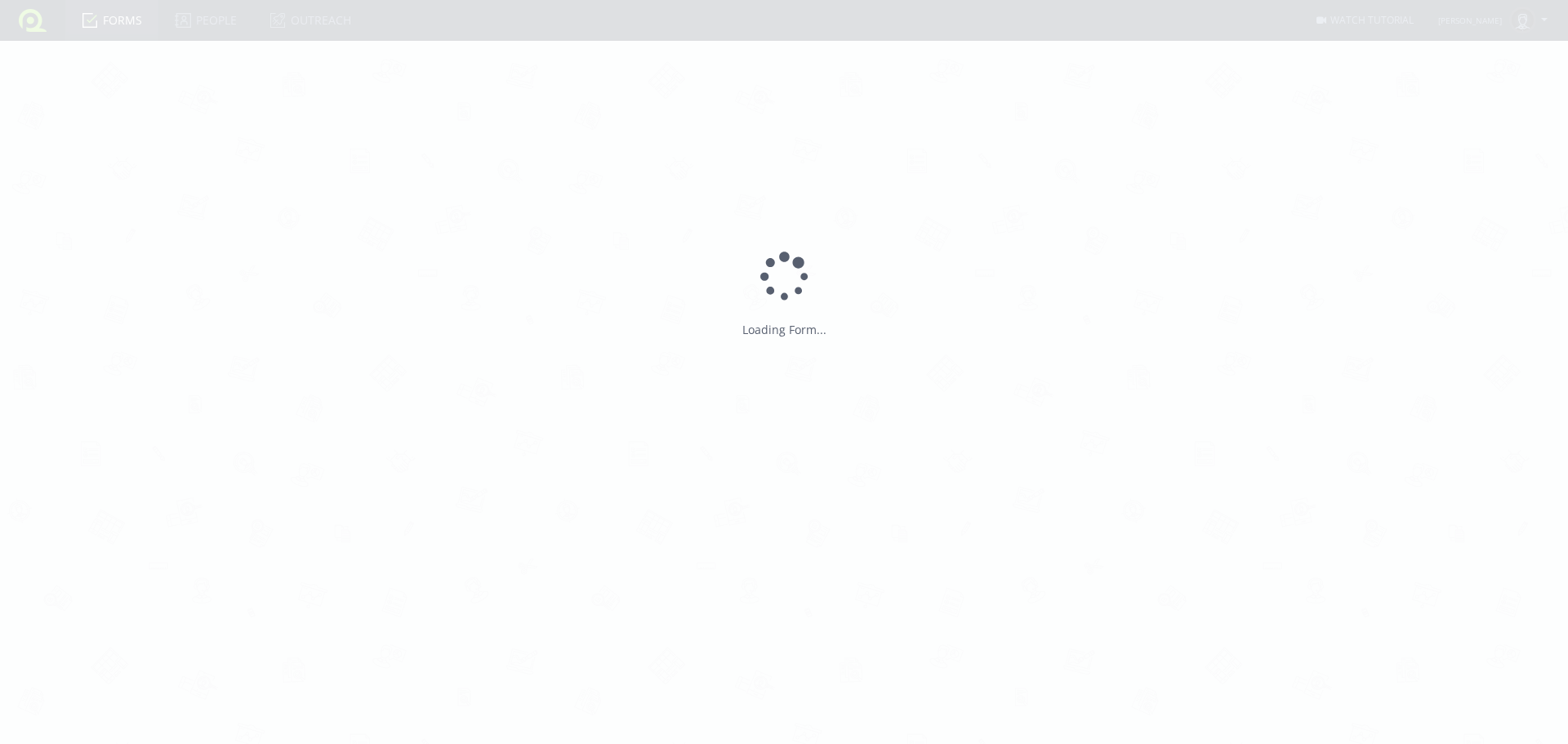
type input "Copy of AS FM MUZICKI TEST AVGUST2025"
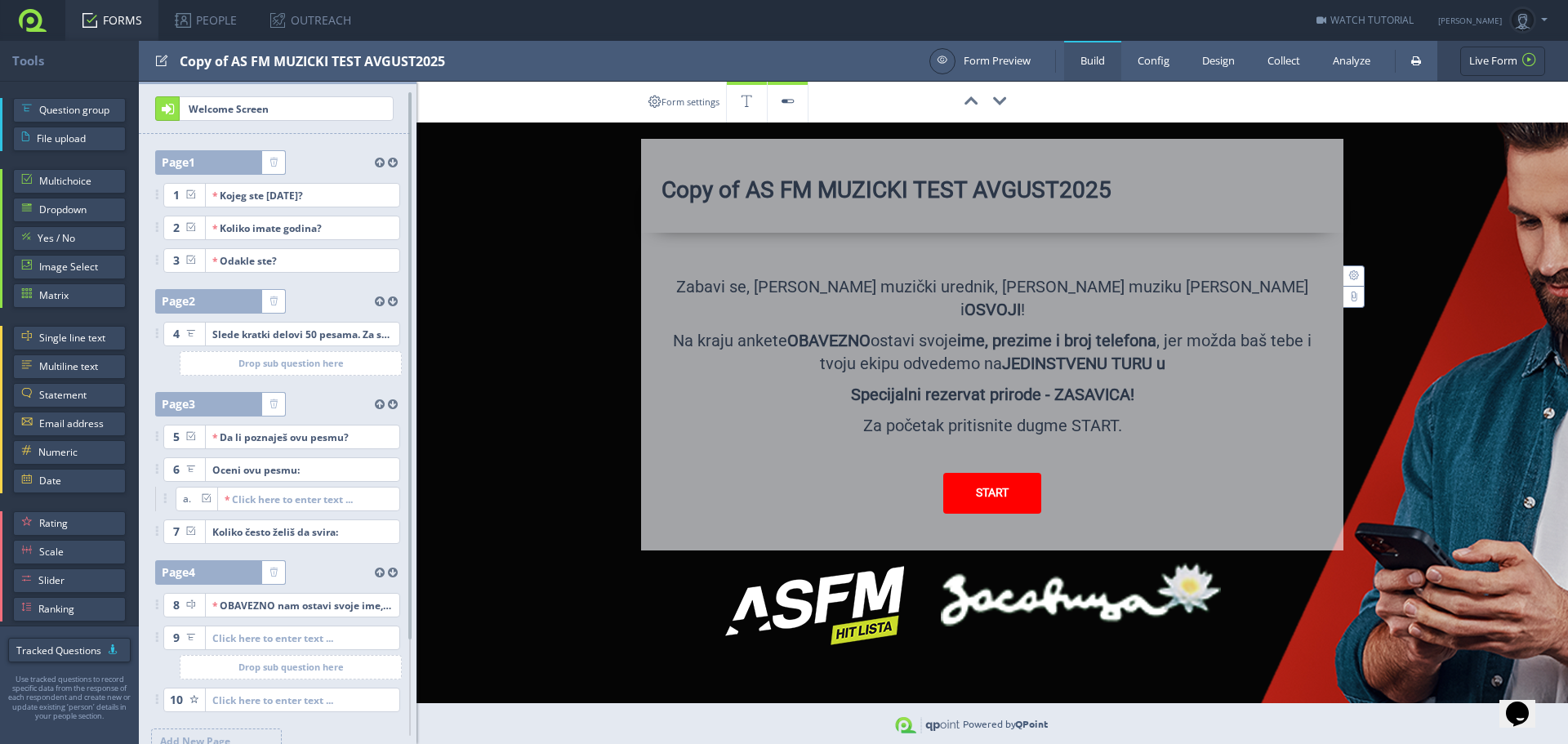
click at [249, 67] on div "Copy of AS FM MUZICKI TEST AVGUST2025" at bounding box center [550, 60] width 742 height 40
click at [249, 67] on input "test" at bounding box center [261, 61] width 164 height 27
click at [232, 61] on input "test" at bounding box center [261, 61] width 164 height 27
drag, startPoint x: 304, startPoint y: 63, endPoint x: 545, endPoint y: 80, distance: 241.6
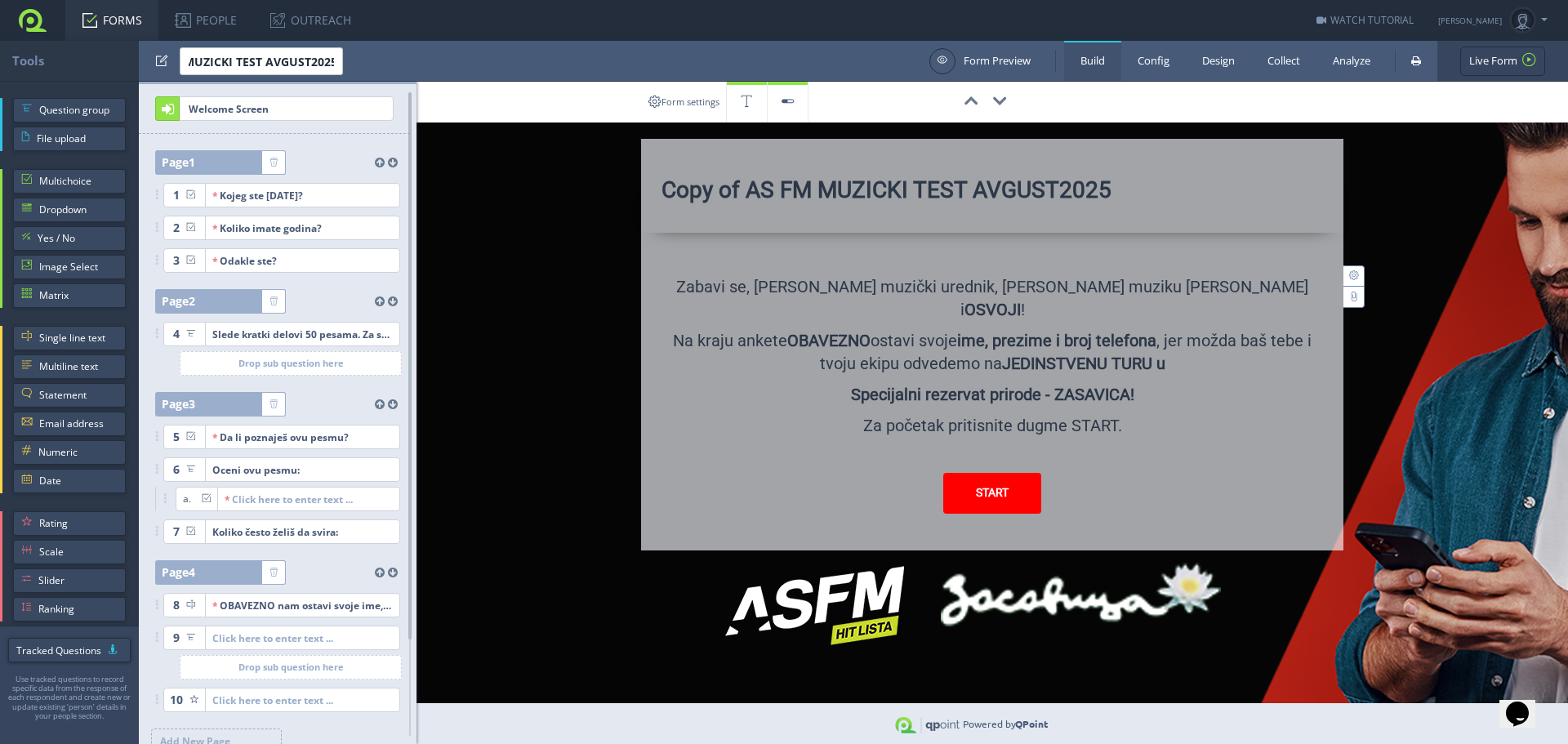
click at [545, 80] on div at bounding box center [550, 60] width 742 height 40
click at [260, 64] on input "test" at bounding box center [261, 61] width 164 height 27
type input "AS FM MUZIČKI TEST"
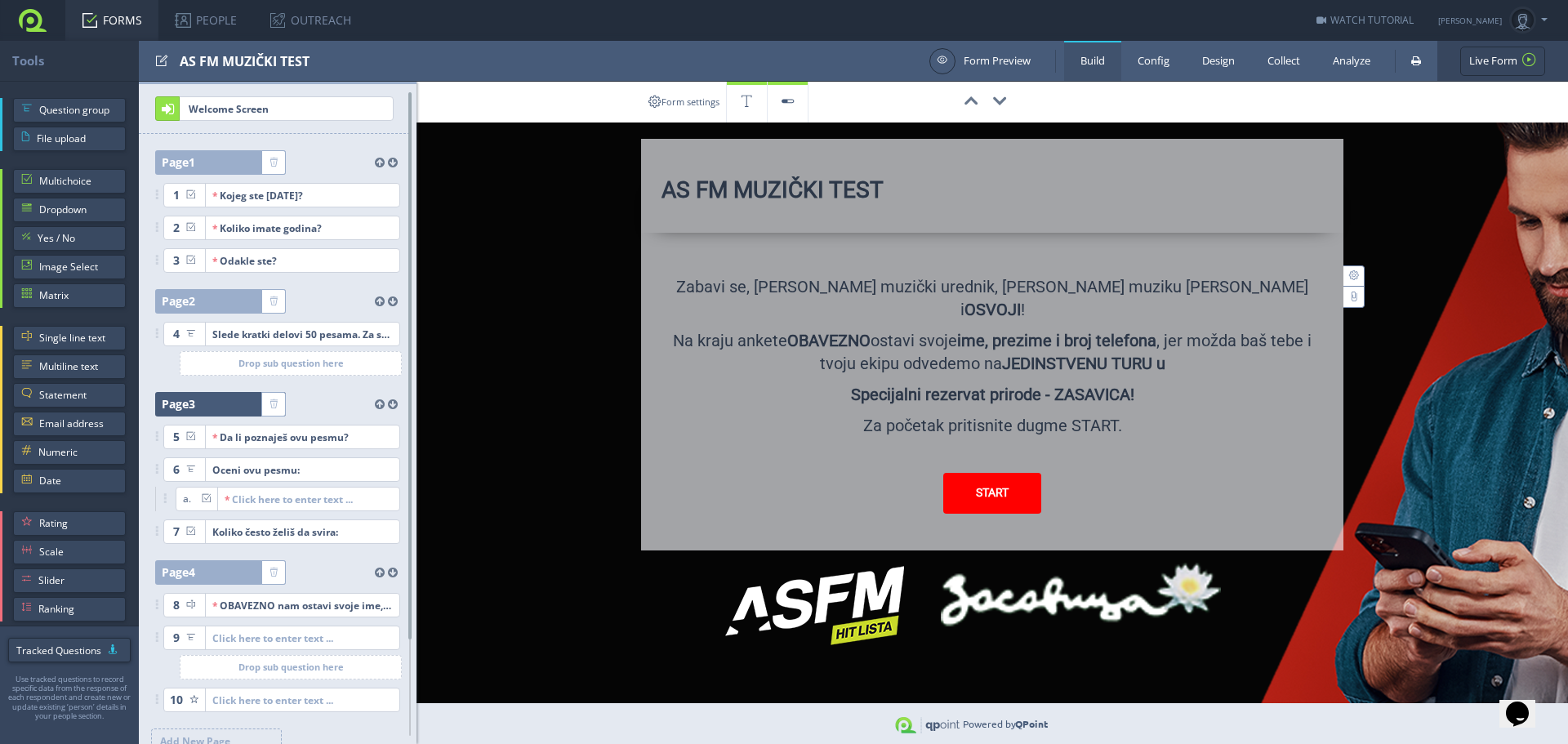
click at [184, 403] on span "Page 3" at bounding box center [179, 404] width 34 height 25
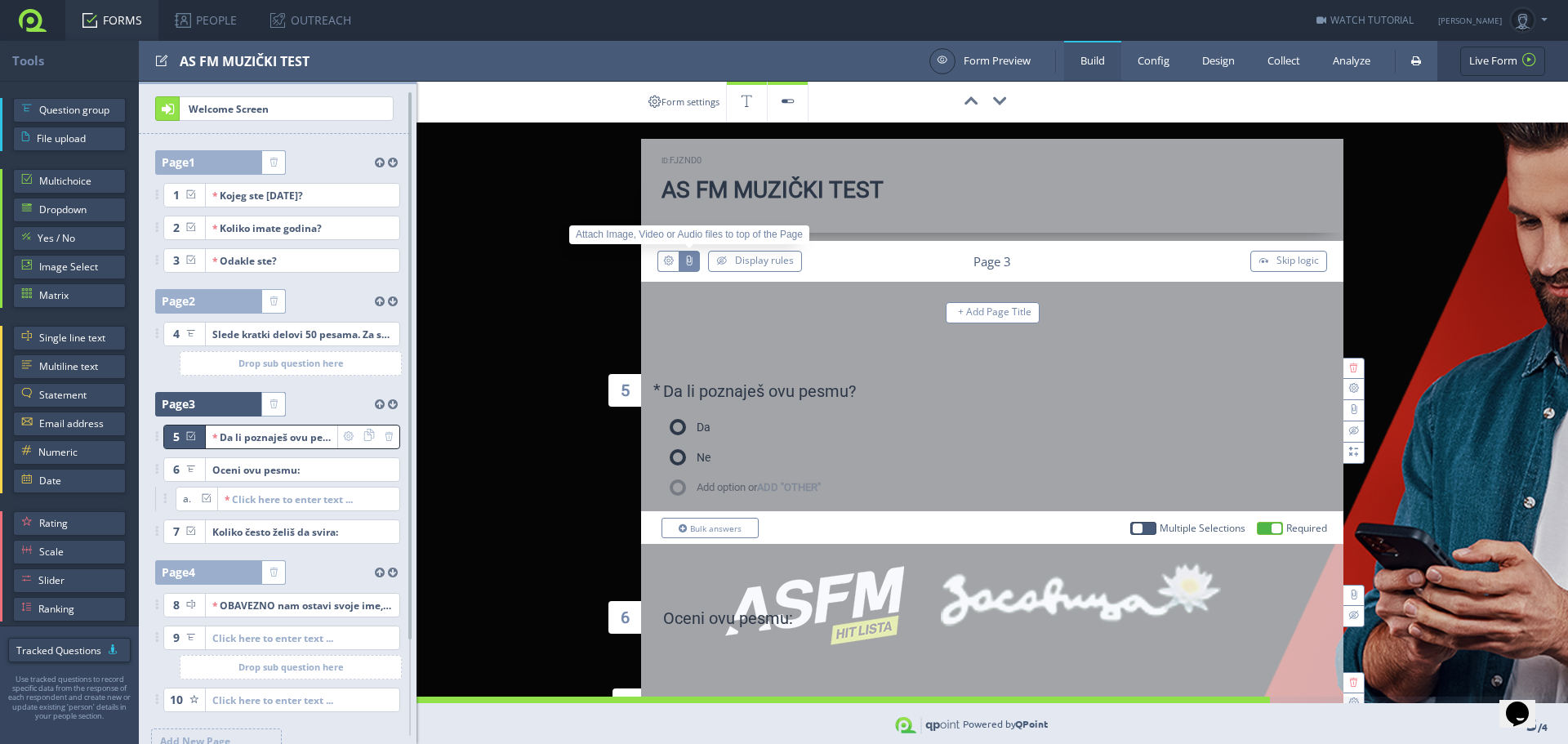
click at [686, 265] on icon "button" at bounding box center [688, 261] width 6 height 16
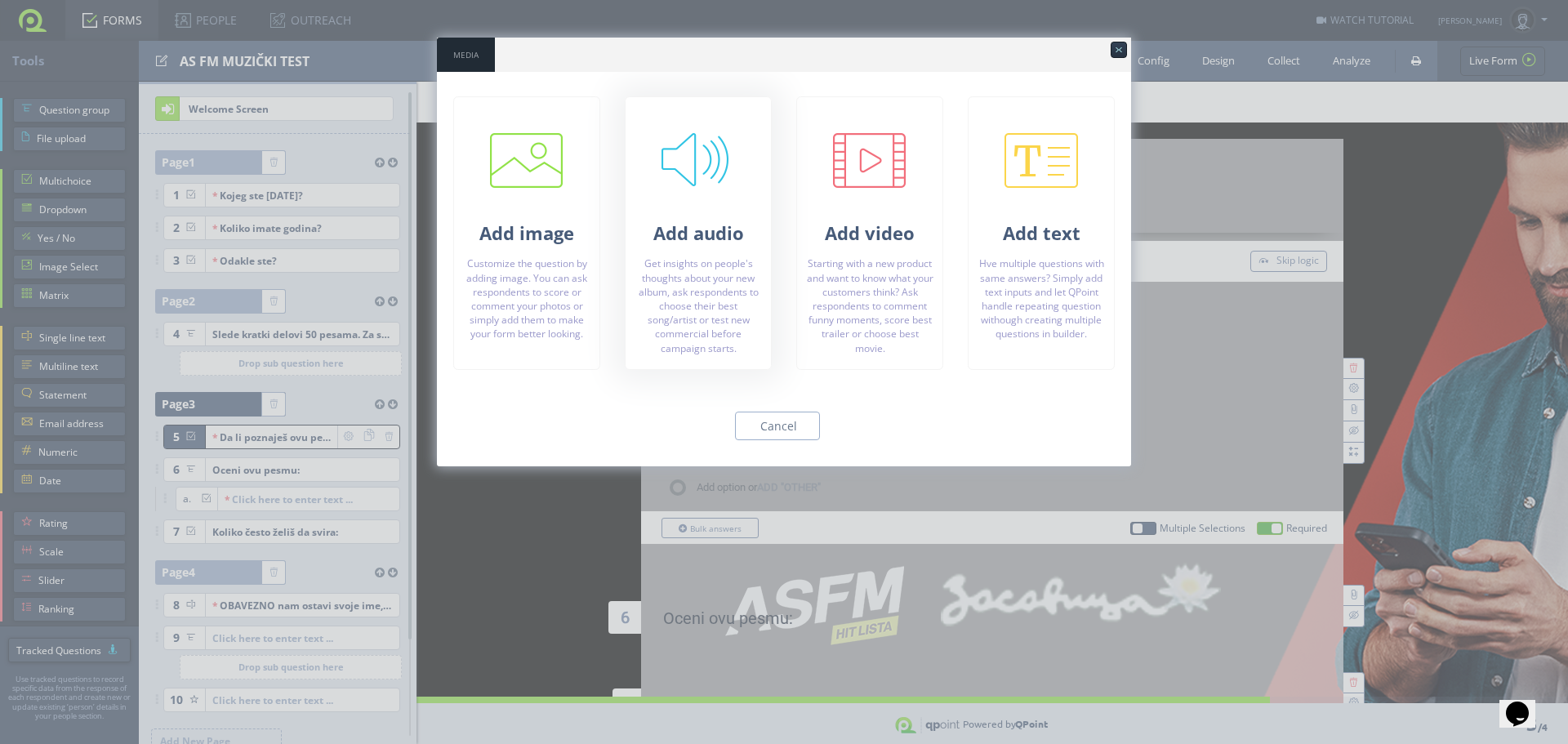
click at [719, 202] on link at bounding box center [698, 169] width 73 height 73
type input "C:\fakepath\Alec Benjamin - Let Me Down Slowly.mp3"
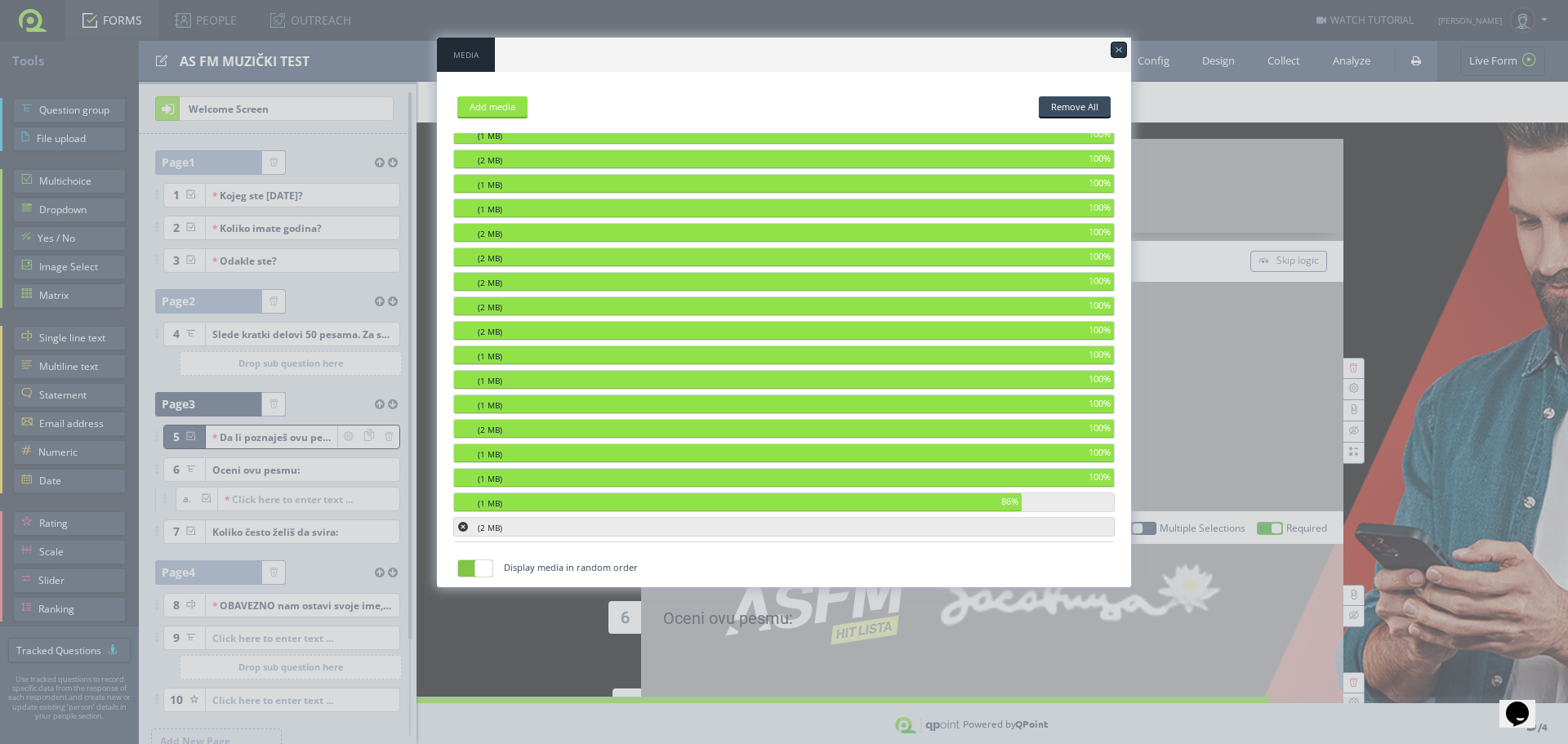
scroll to position [571, 0]
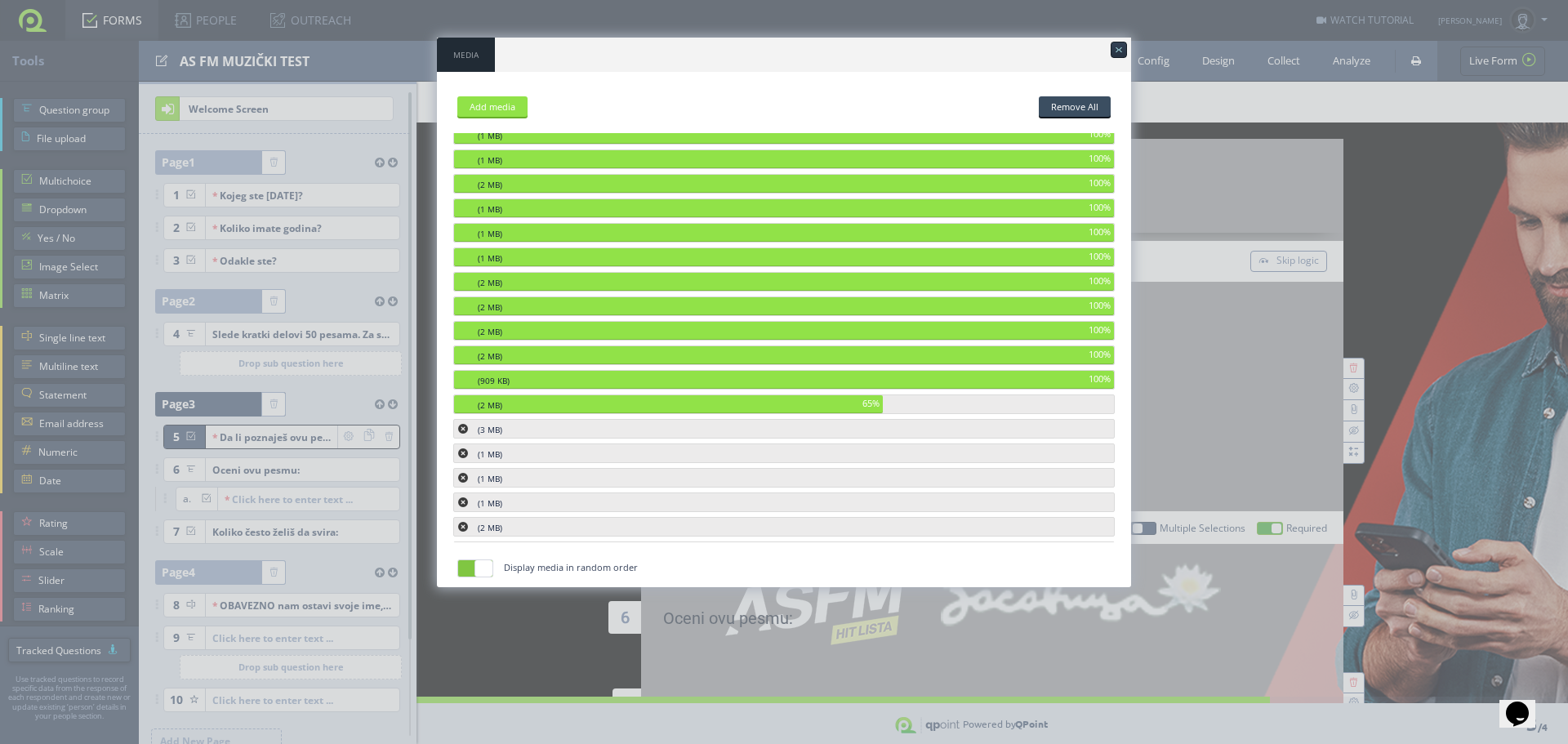
drag, startPoint x: 715, startPoint y: 213, endPoint x: 677, endPoint y: 55, distance: 162.5
click at [677, 55] on div "Media" at bounding box center [784, 54] width 695 height 35
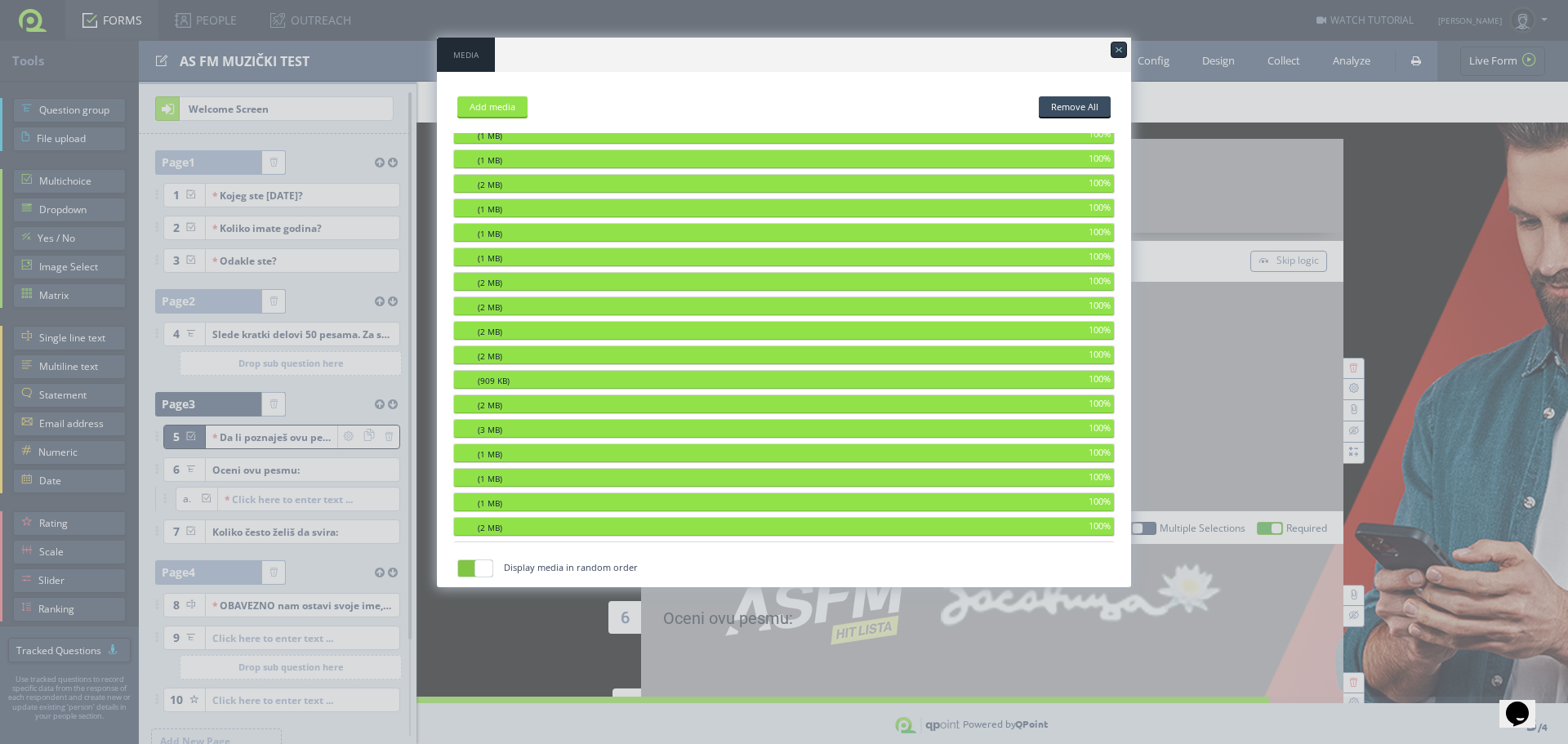
scroll to position [816, 0]
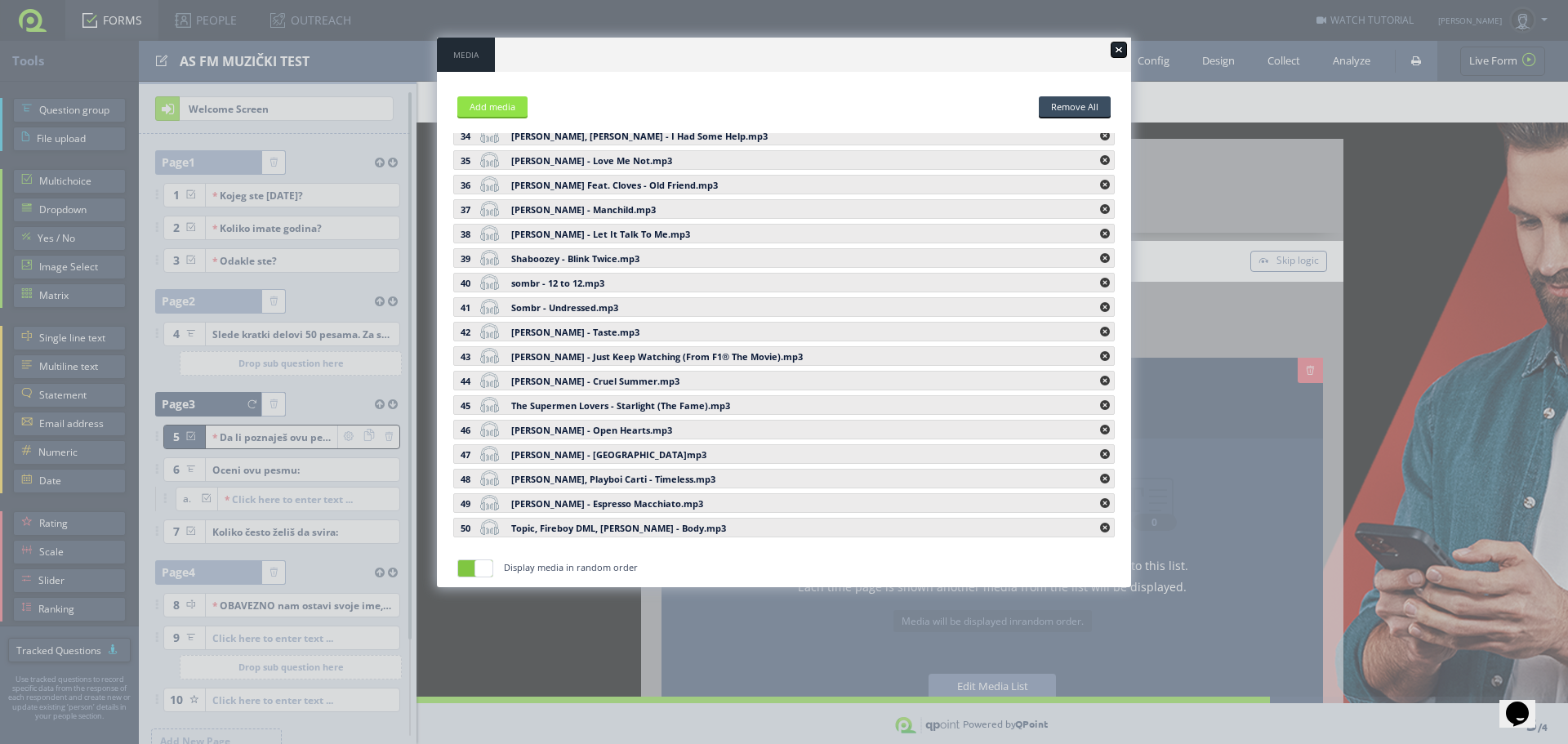
click at [1119, 49] on div at bounding box center [1118, 50] width 16 height 16
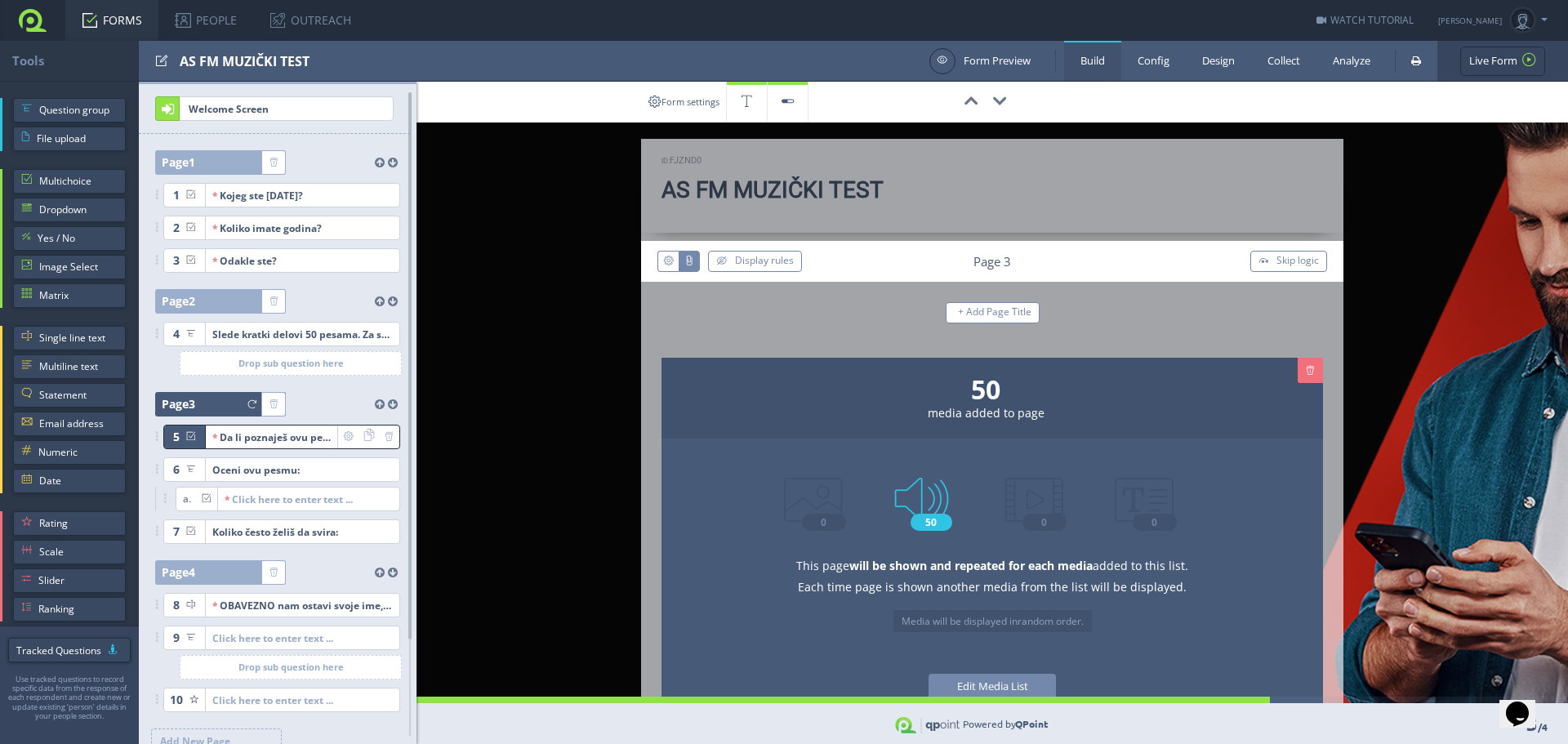
click at [133, 23] on link "FORMS" at bounding box center [111, 20] width 93 height 41
